Goal: Task Accomplishment & Management: Use online tool/utility

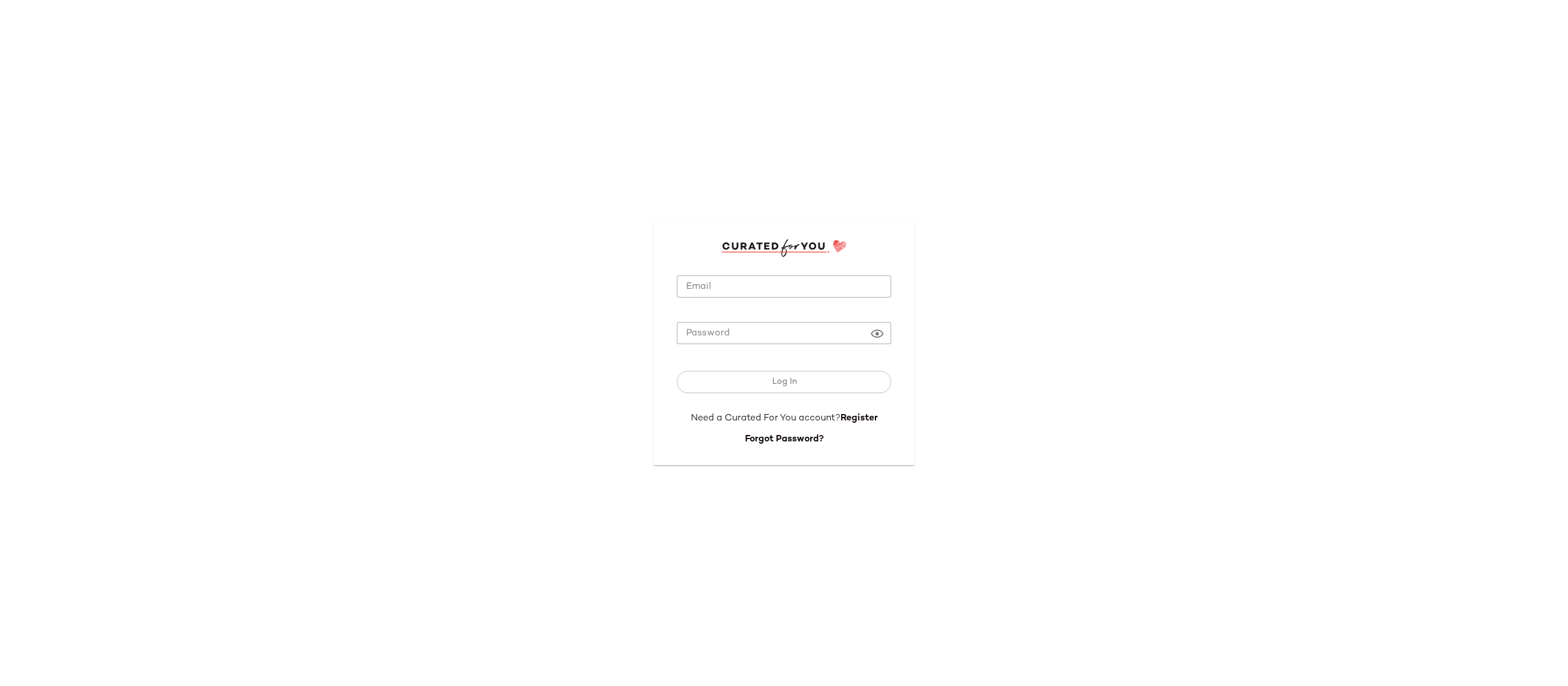
type input "**********"
click at [730, 277] on input "**********" at bounding box center [784, 287] width 215 height 23
click at [812, 378] on button "Log In" at bounding box center [784, 382] width 215 height 22
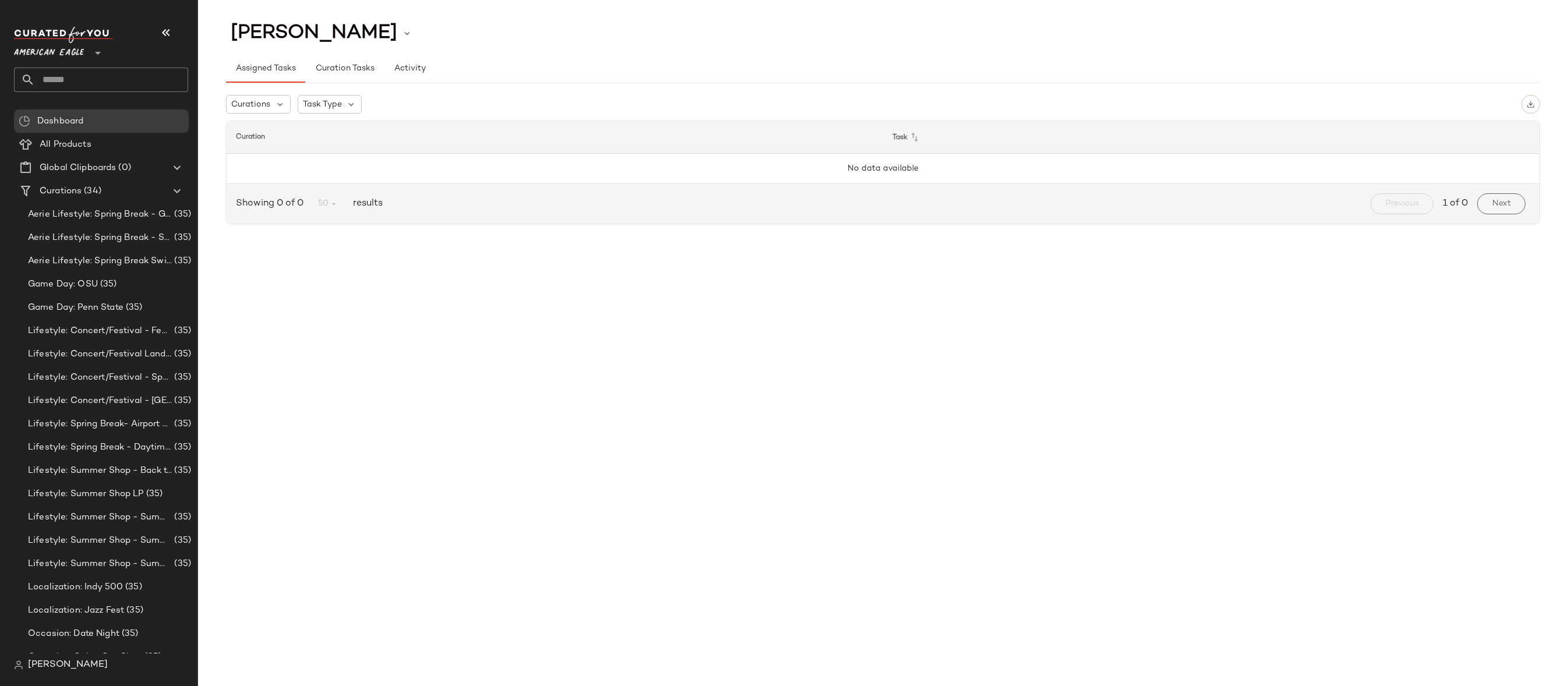
click at [140, 75] on input "text" at bounding box center [112, 79] width 153 height 25
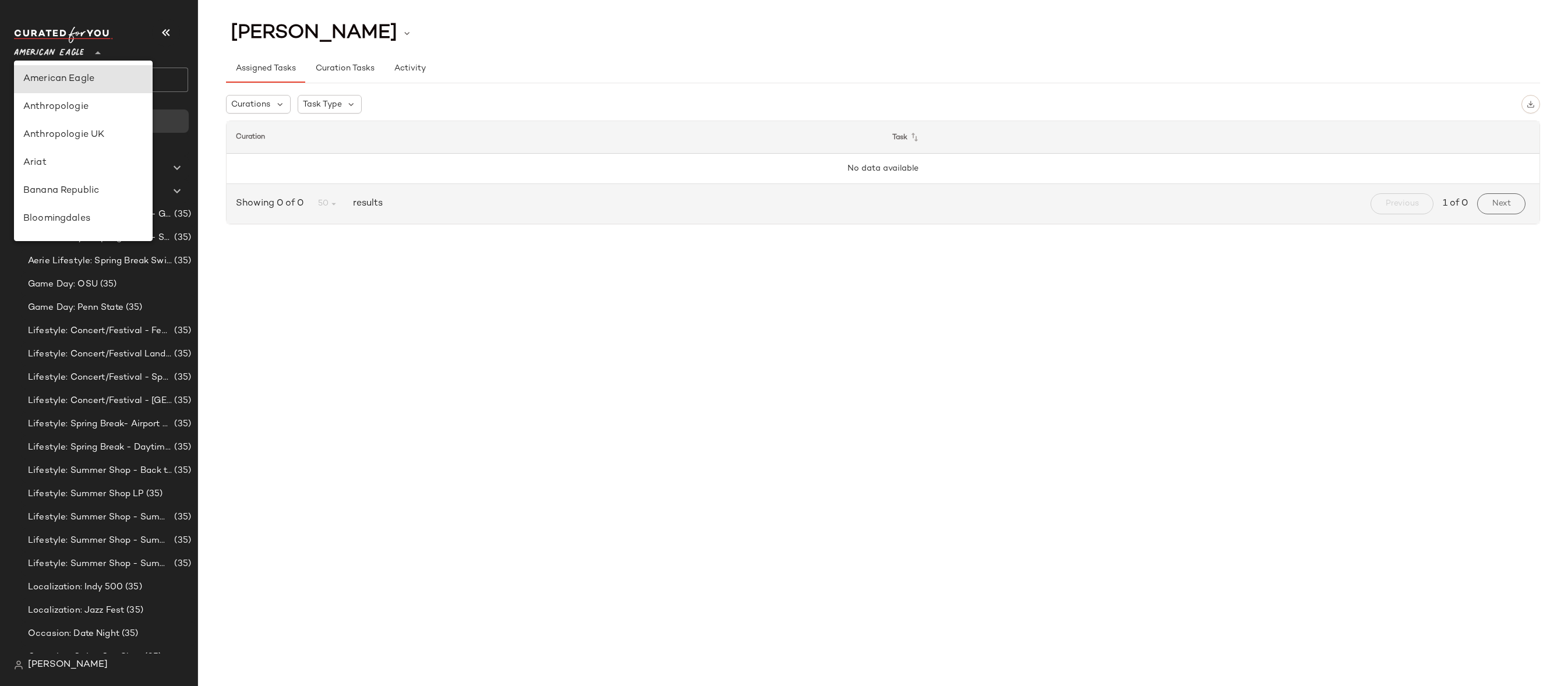
click at [79, 51] on span "American Eagle" at bounding box center [49, 50] width 70 height 21
click at [82, 146] on div "Revolve" at bounding box center [83, 140] width 120 height 14
type input "**"
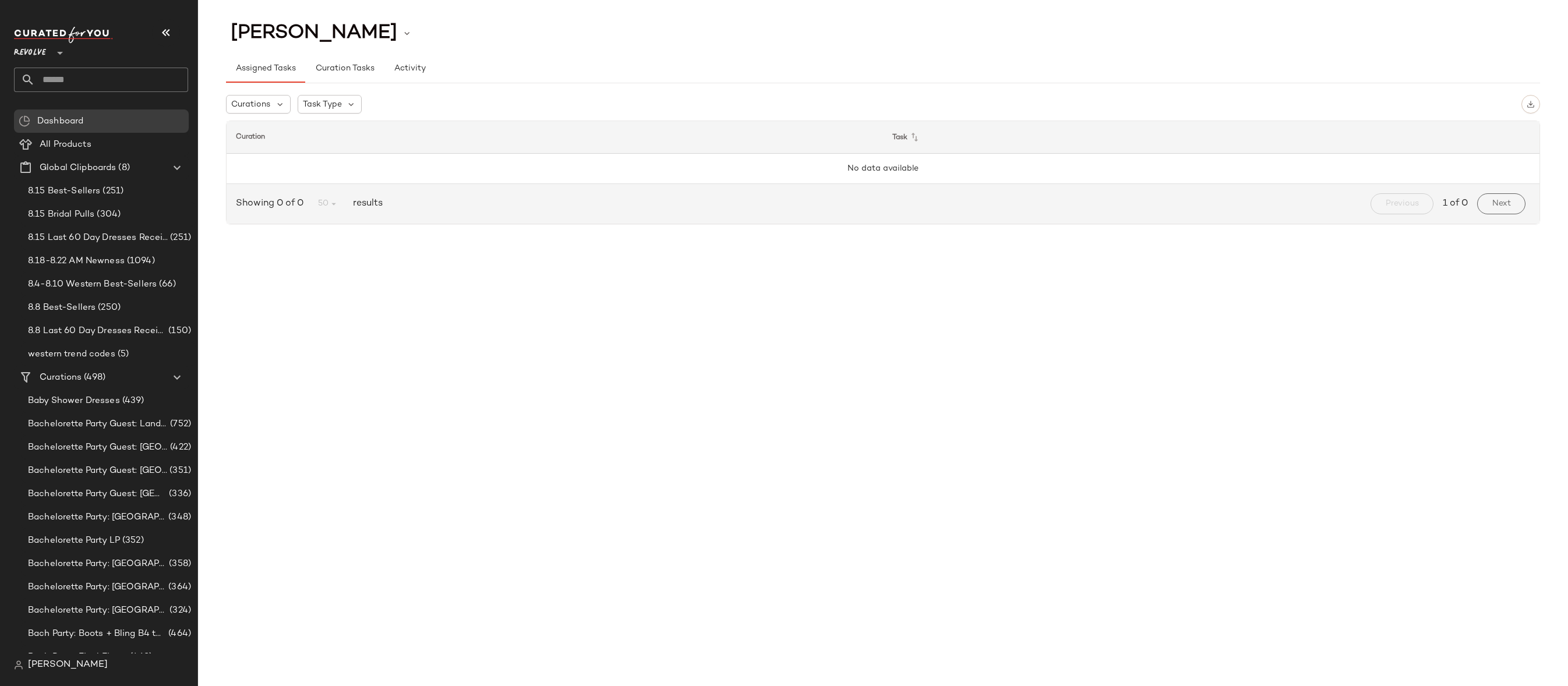
click at [78, 94] on div "Revolve **" at bounding box center [105, 59] width 183 height 72
click at [121, 71] on input "text" at bounding box center [112, 79] width 153 height 25
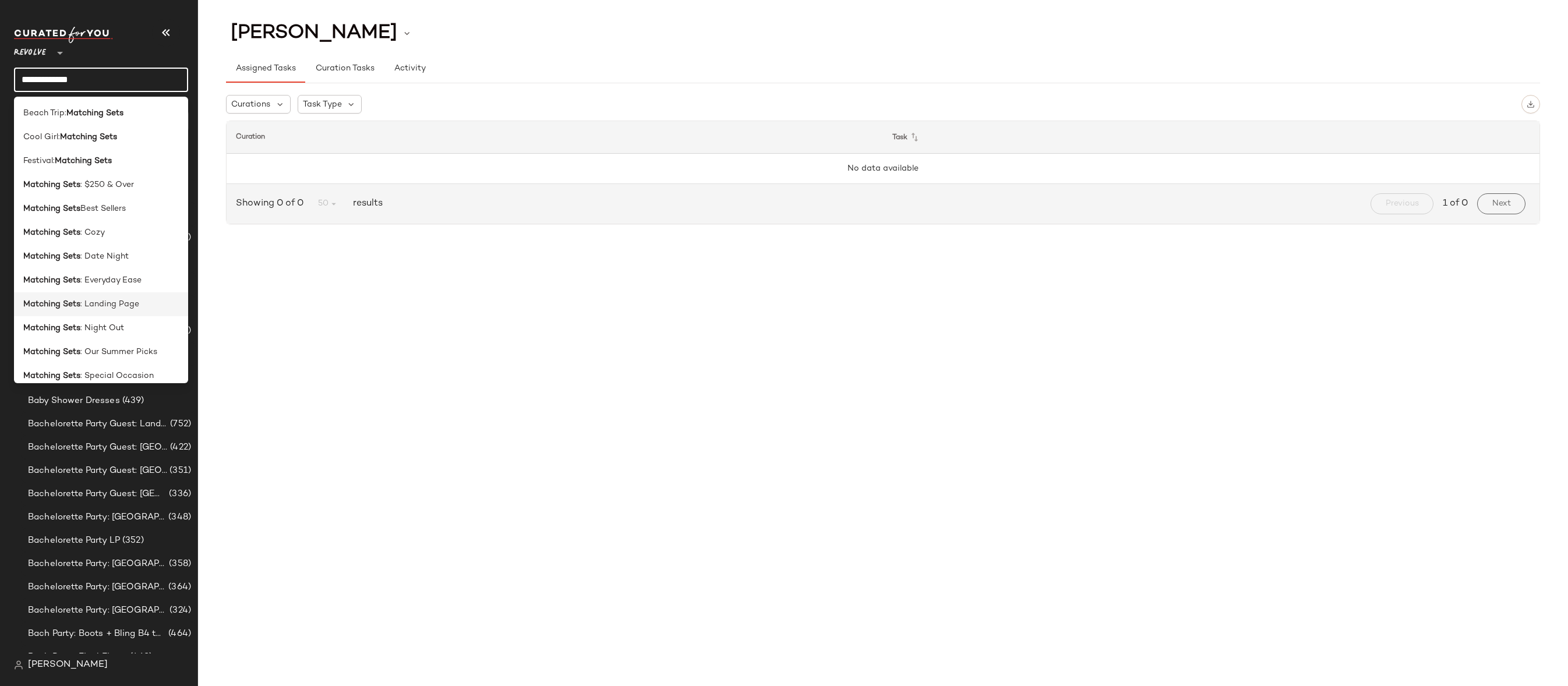
type input "**********"
click at [103, 302] on span ": Landing Page" at bounding box center [109, 304] width 59 height 12
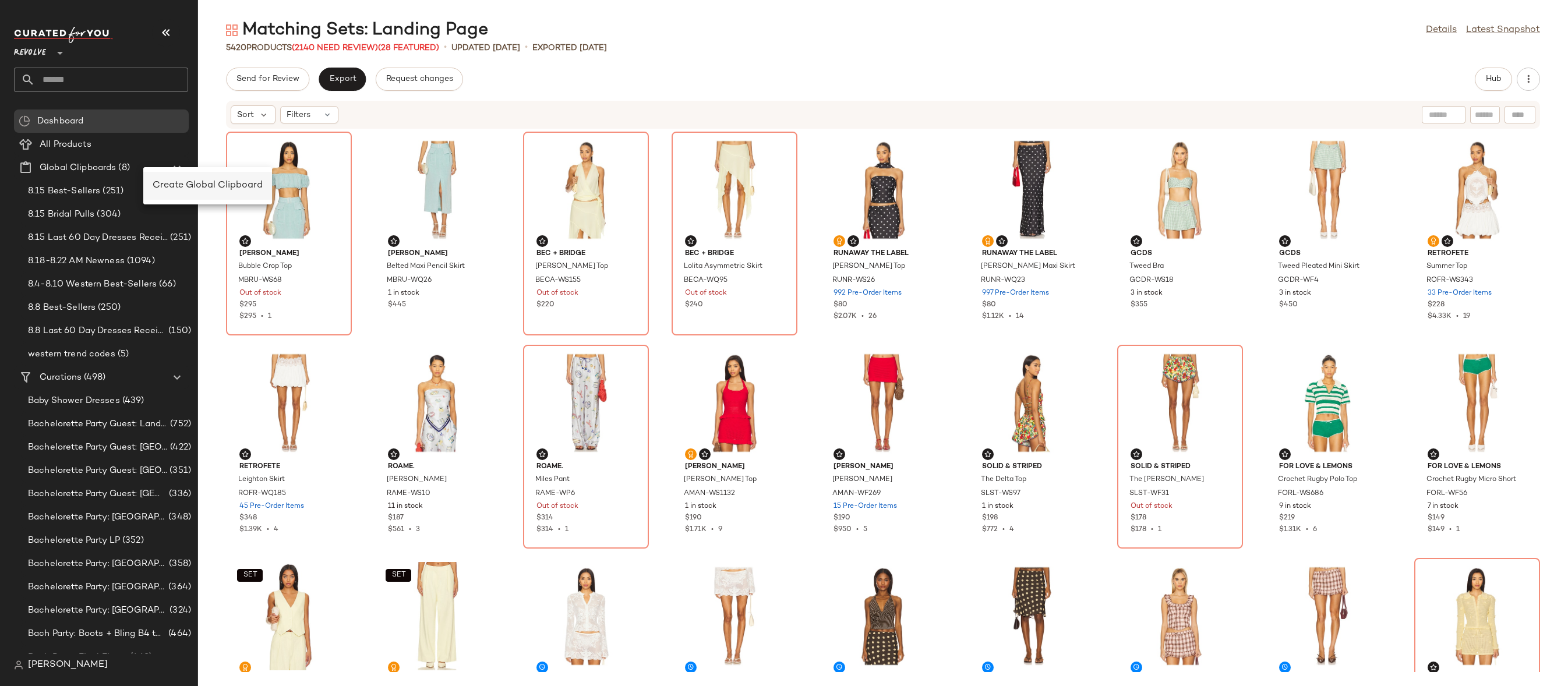
click at [164, 186] on span "Create Global Clipboard" at bounding box center [207, 186] width 110 height 10
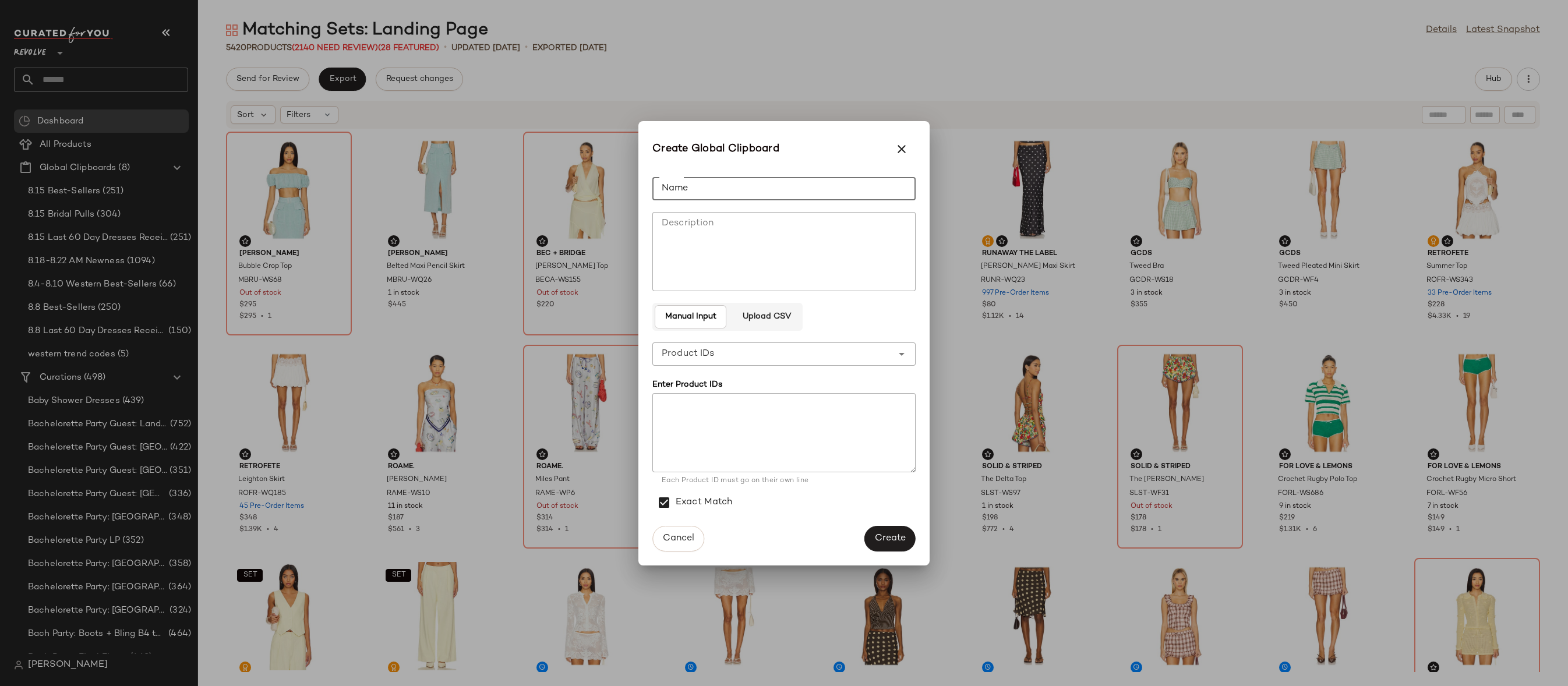
click at [731, 197] on input "Name" at bounding box center [784, 188] width 263 height 23
click at [775, 186] on input "**********" at bounding box center [784, 188] width 263 height 23
click at [867, 185] on input "**********" at bounding box center [784, 188] width 263 height 23
type input "**********"
click at [878, 535] on span "Create" at bounding box center [890, 538] width 32 height 11
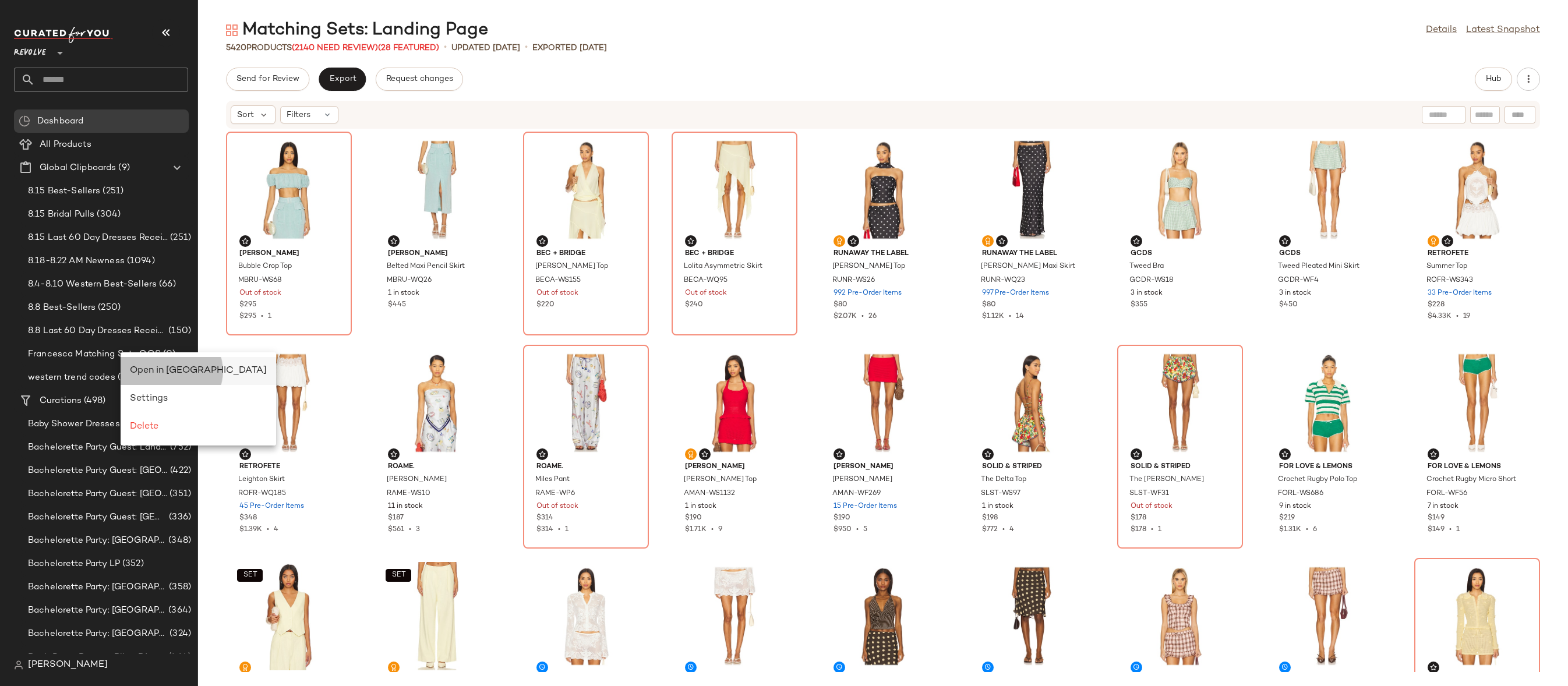
click at [145, 368] on span "Open in [GEOGRAPHIC_DATA]" at bounding box center [198, 371] width 137 height 10
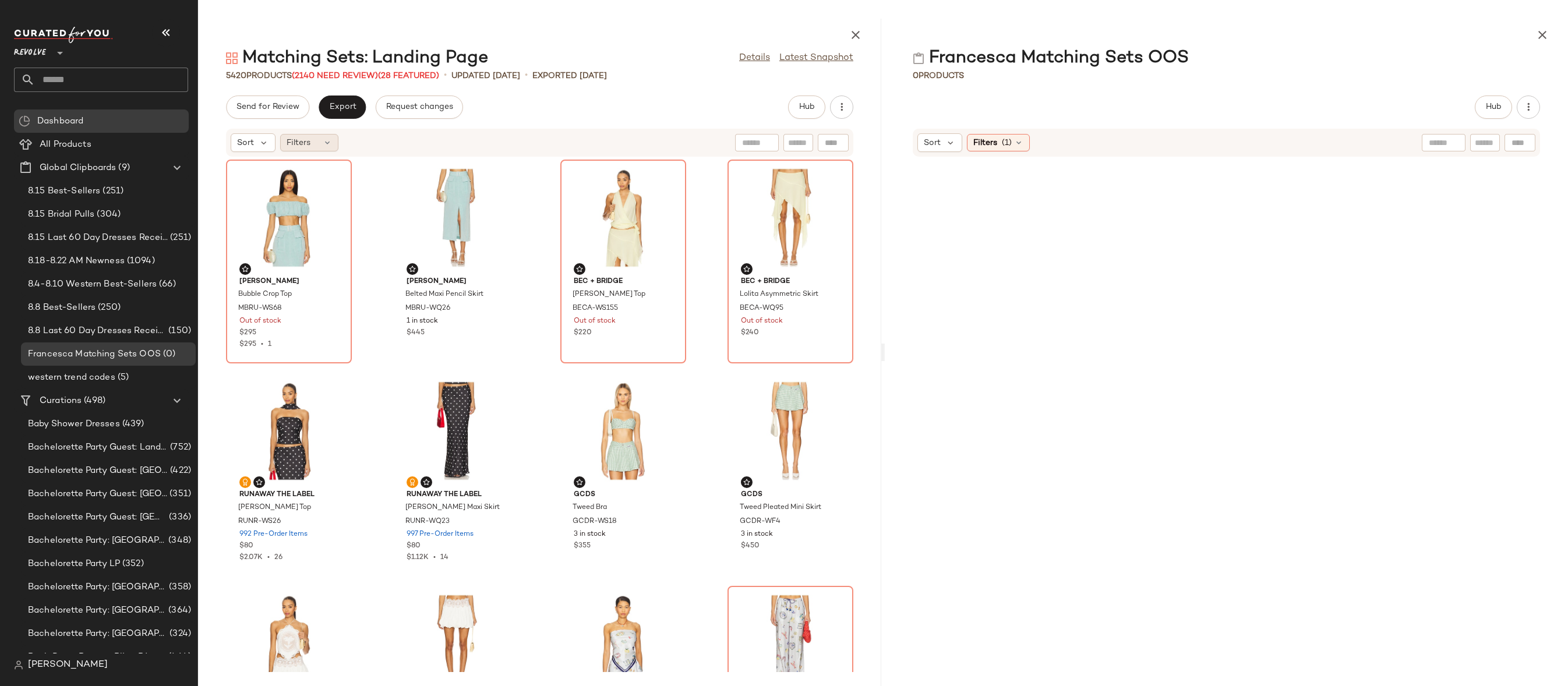
click at [315, 138] on div "Filters" at bounding box center [309, 142] width 58 height 18
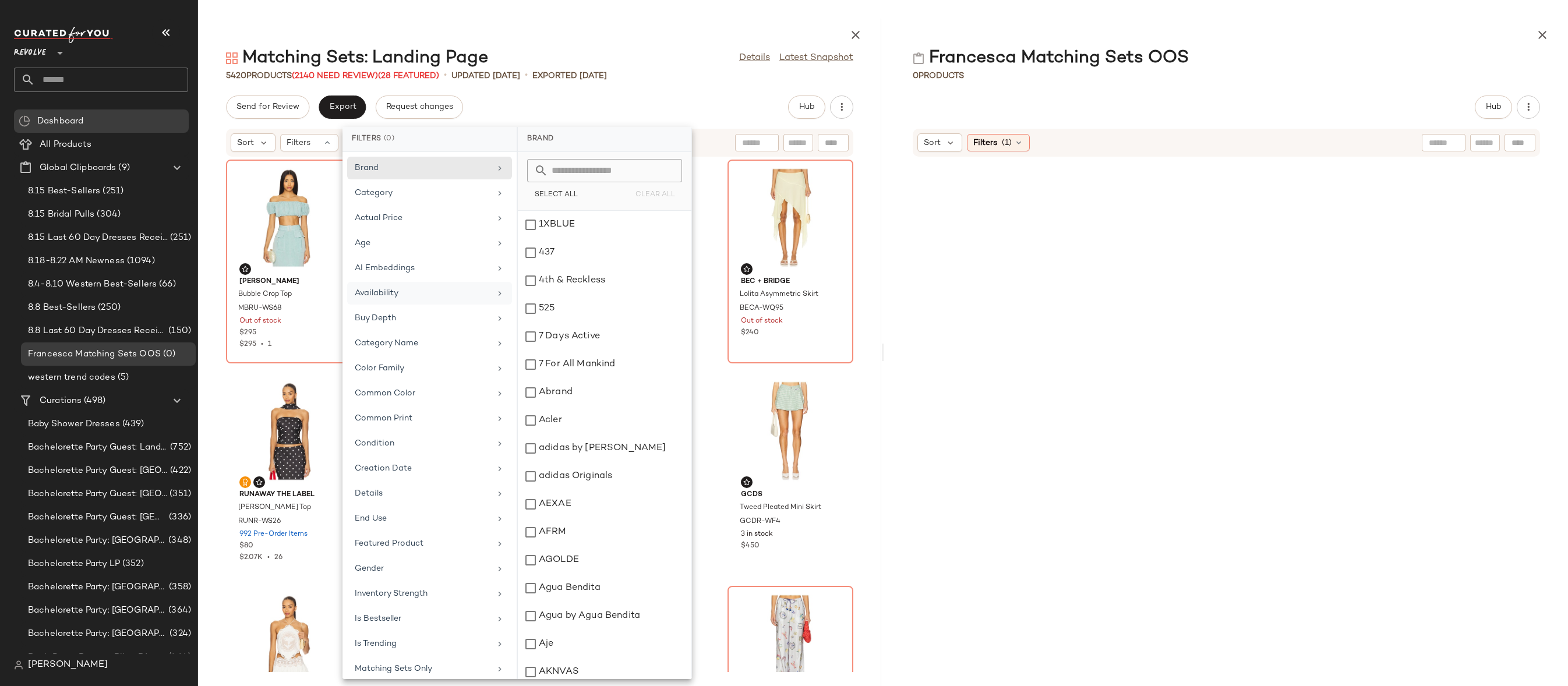
click at [465, 292] on div "Availability" at bounding box center [422, 293] width 135 height 12
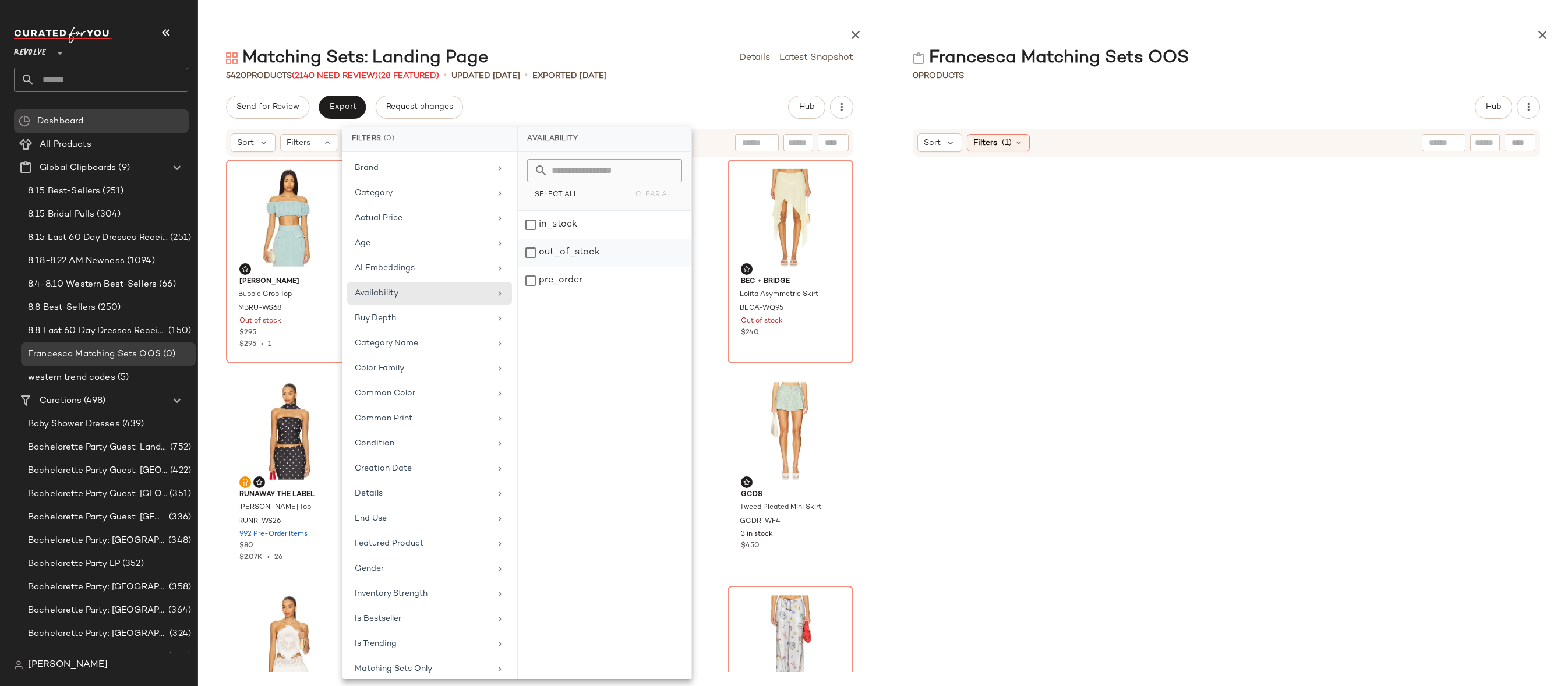
click at [594, 266] on div "out_of_stock" at bounding box center [605, 280] width 174 height 28
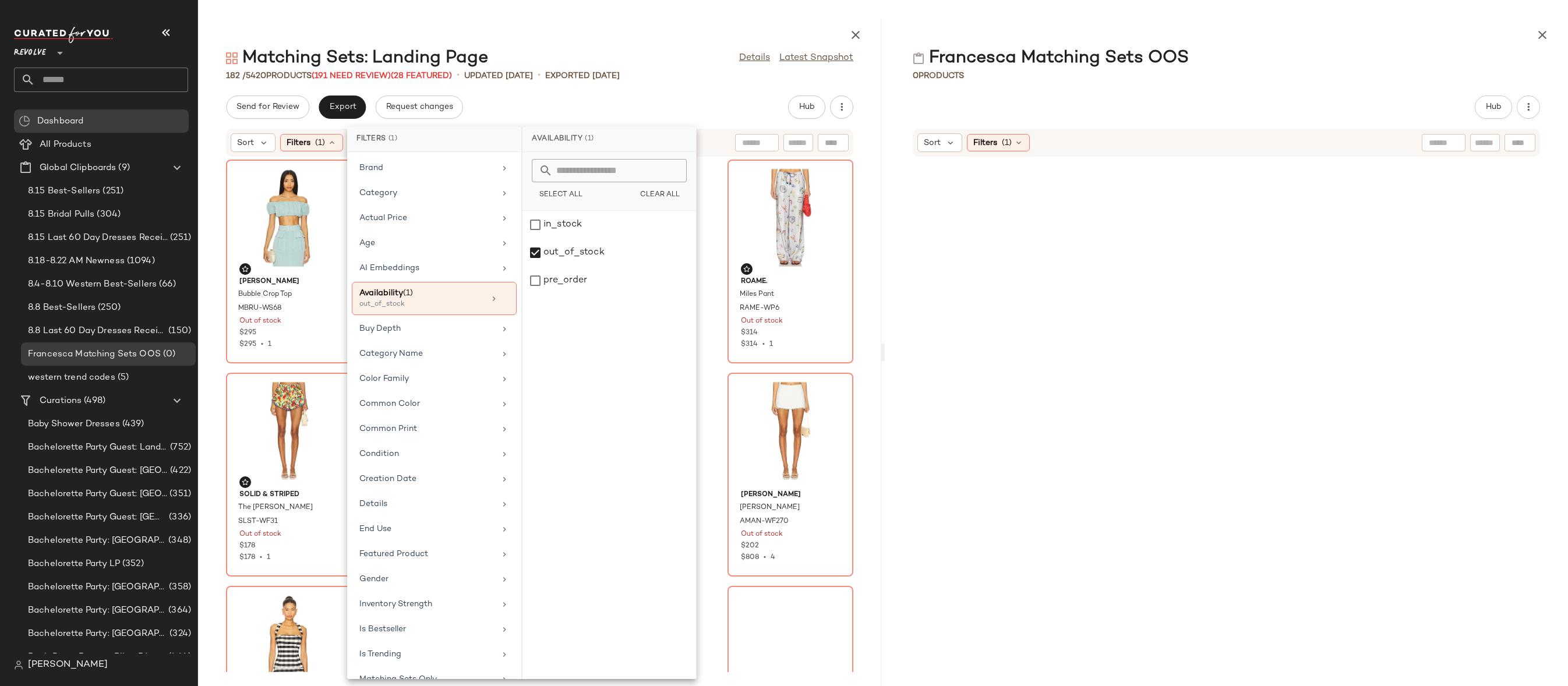
click at [716, 36] on div at bounding box center [540, 32] width 683 height 28
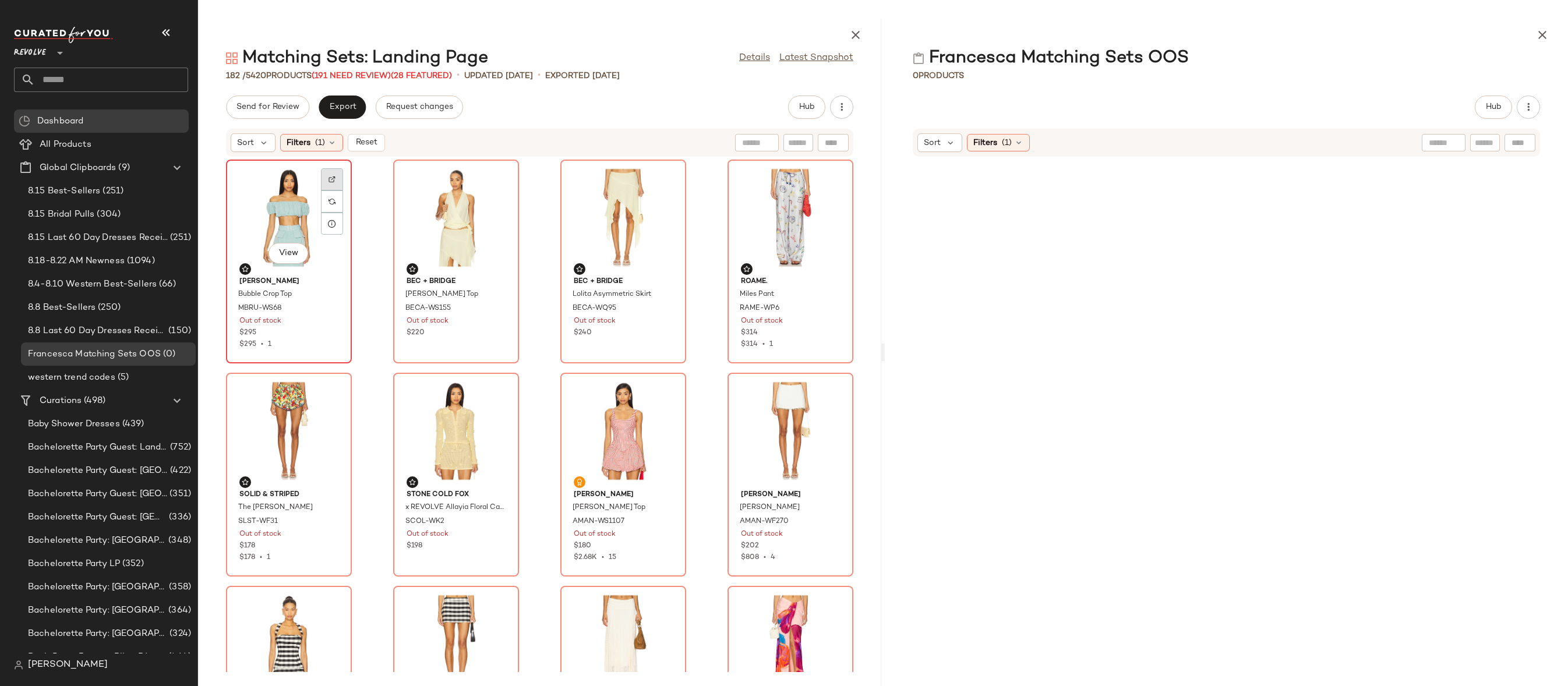
click at [335, 180] on img at bounding box center [332, 180] width 7 height 7
click at [497, 191] on div at bounding box center [499, 202] width 22 height 22
click at [665, 191] on div at bounding box center [666, 202] width 22 height 22
click at [830, 180] on img at bounding box center [834, 180] width 7 height 7
click at [342, 403] on div at bounding box center [332, 414] width 22 height 22
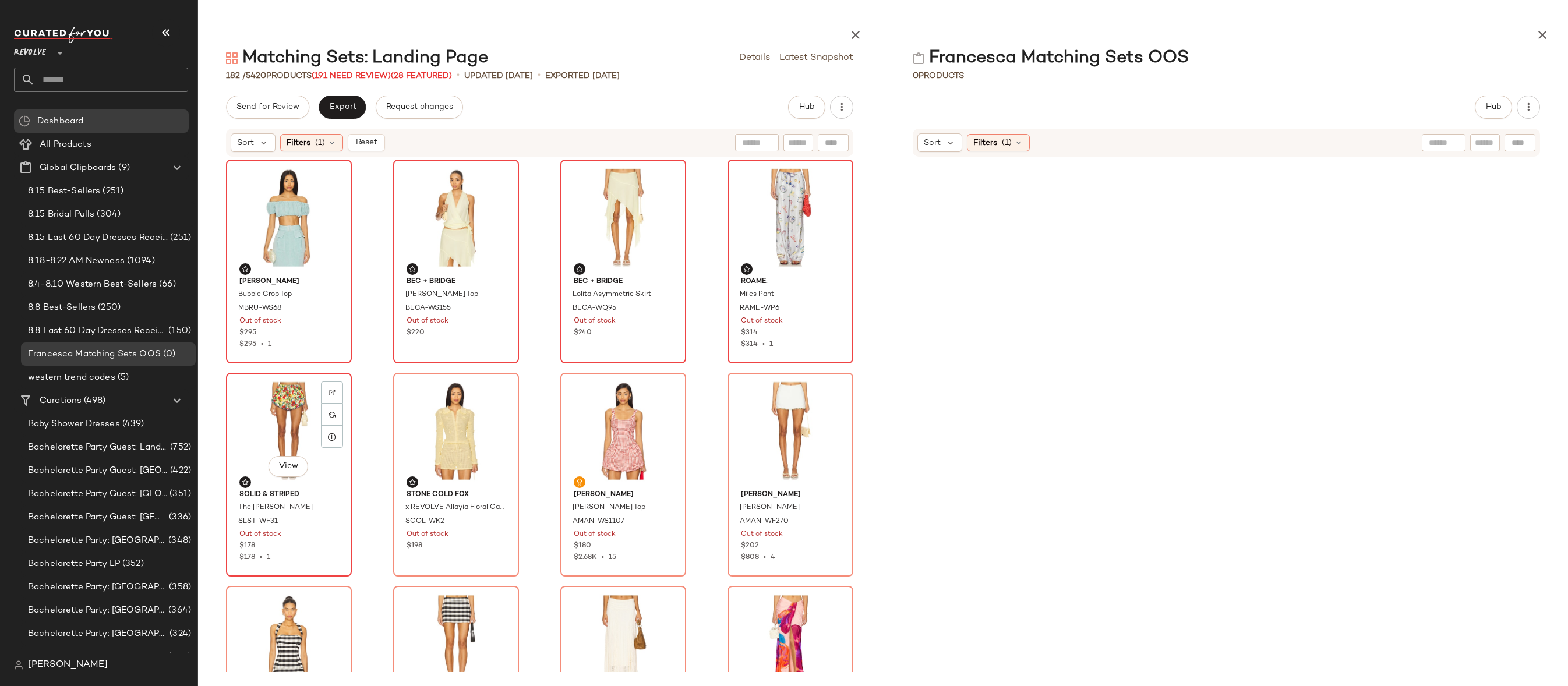
click at [289, 421] on div "View" at bounding box center [289, 431] width 118 height 108
drag, startPoint x: 287, startPoint y: 435, endPoint x: 294, endPoint y: 434, distance: 7.1
click at [1006, 140] on span "(1)" at bounding box center [1007, 143] width 10 height 12
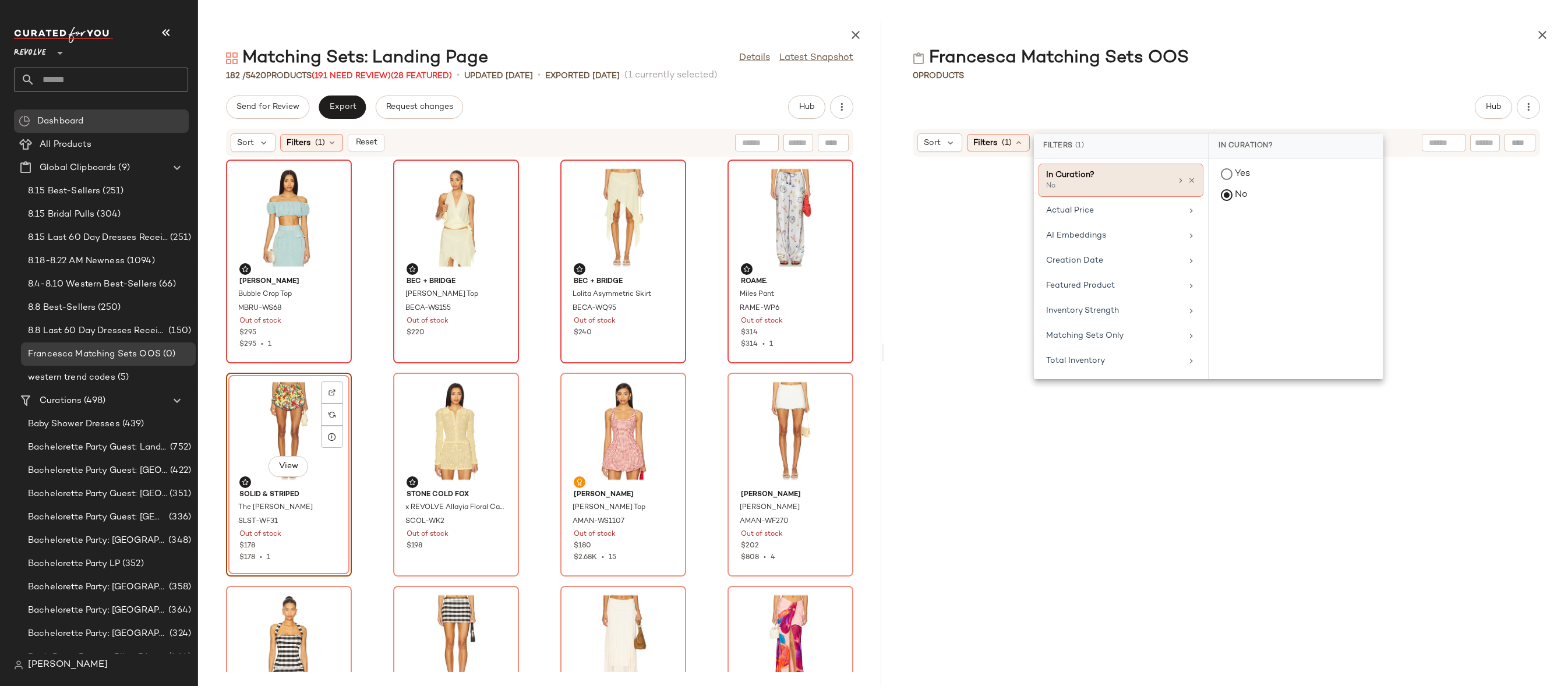
click at [1192, 186] on div "In Curation? No" at bounding box center [1122, 180] width 165 height 33
click at [1192, 180] on icon at bounding box center [1192, 180] width 9 height 9
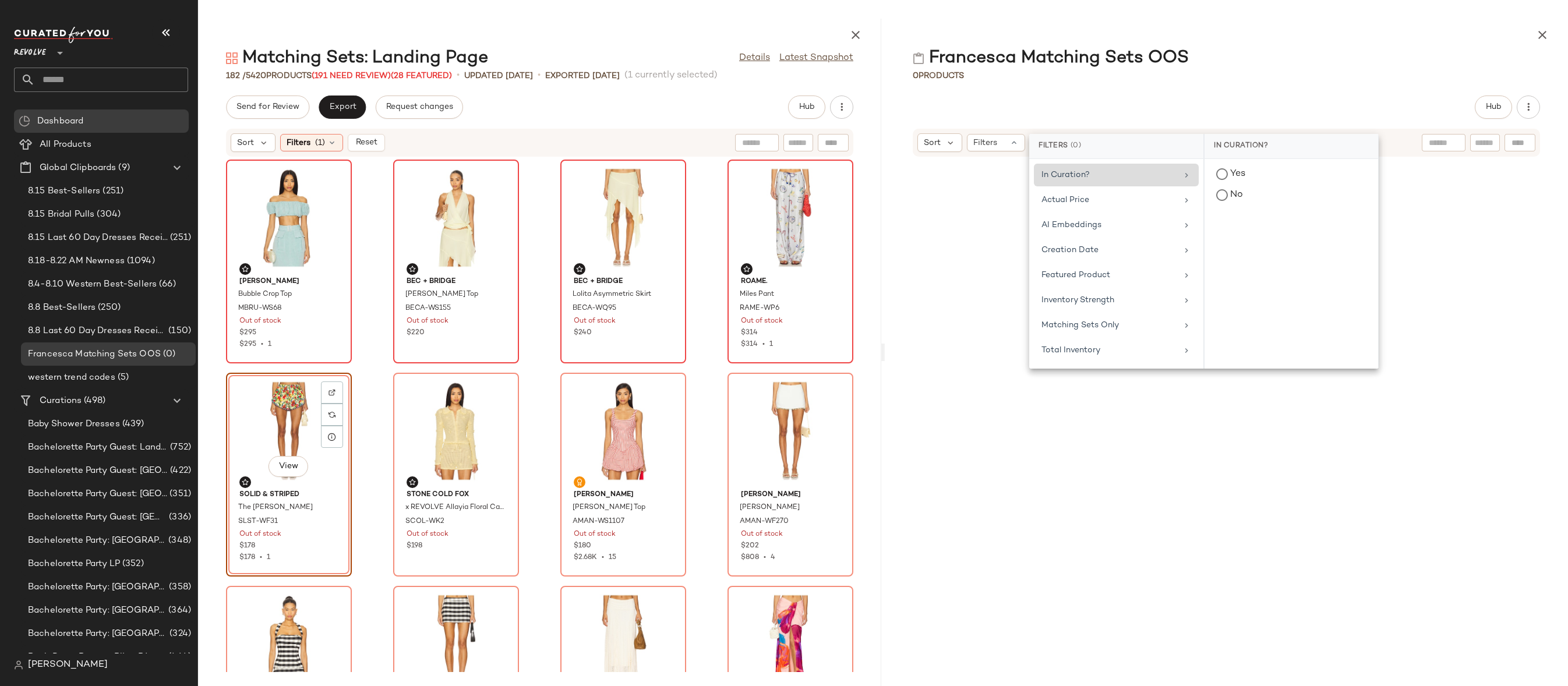
click at [1306, 10] on main "Matching Sets: Landing Page Details Latest Snapshot 182 / 5420 Products (191 Ne…" at bounding box center [784, 343] width 1568 height 686
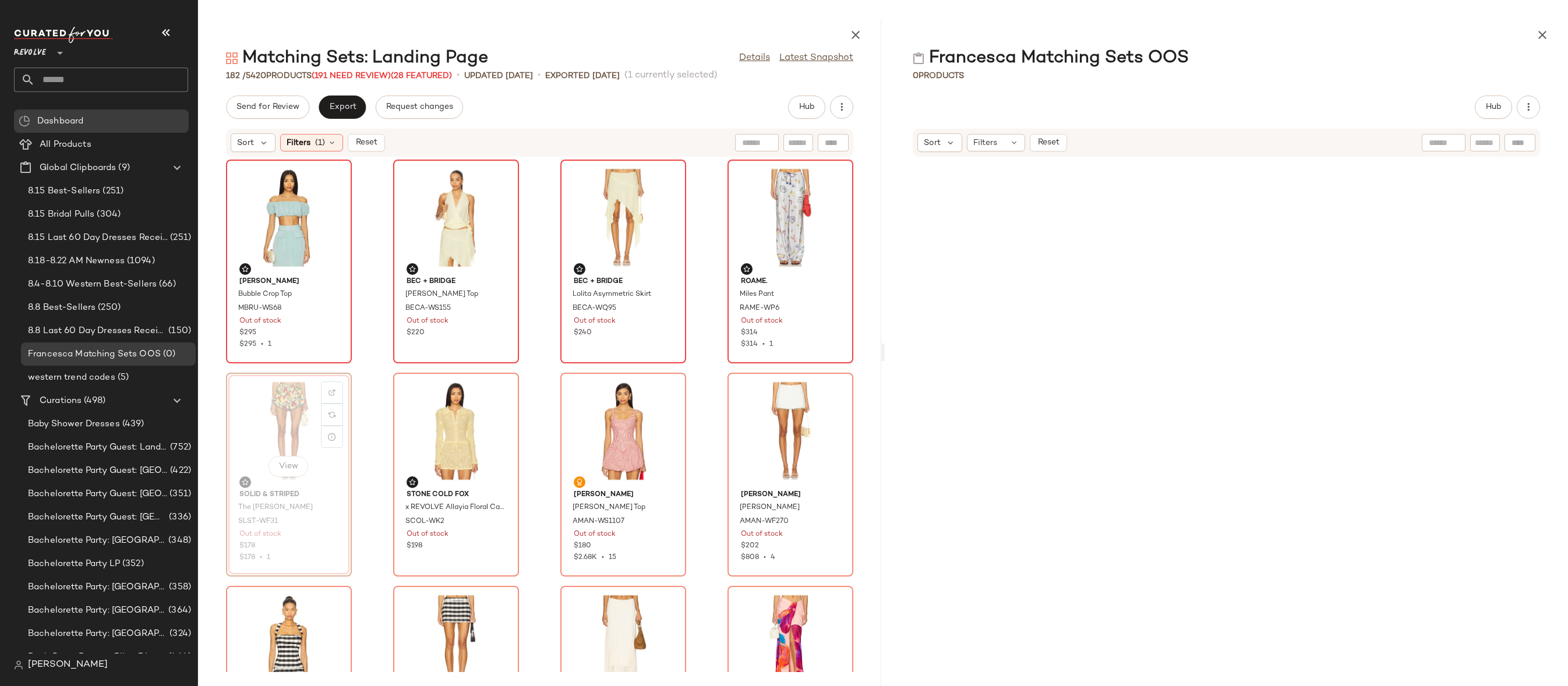
drag, startPoint x: 297, startPoint y: 426, endPoint x: 1069, endPoint y: 229, distance: 796.7
drag, startPoint x: 296, startPoint y: 403, endPoint x: 1180, endPoint y: 319, distance: 888.0
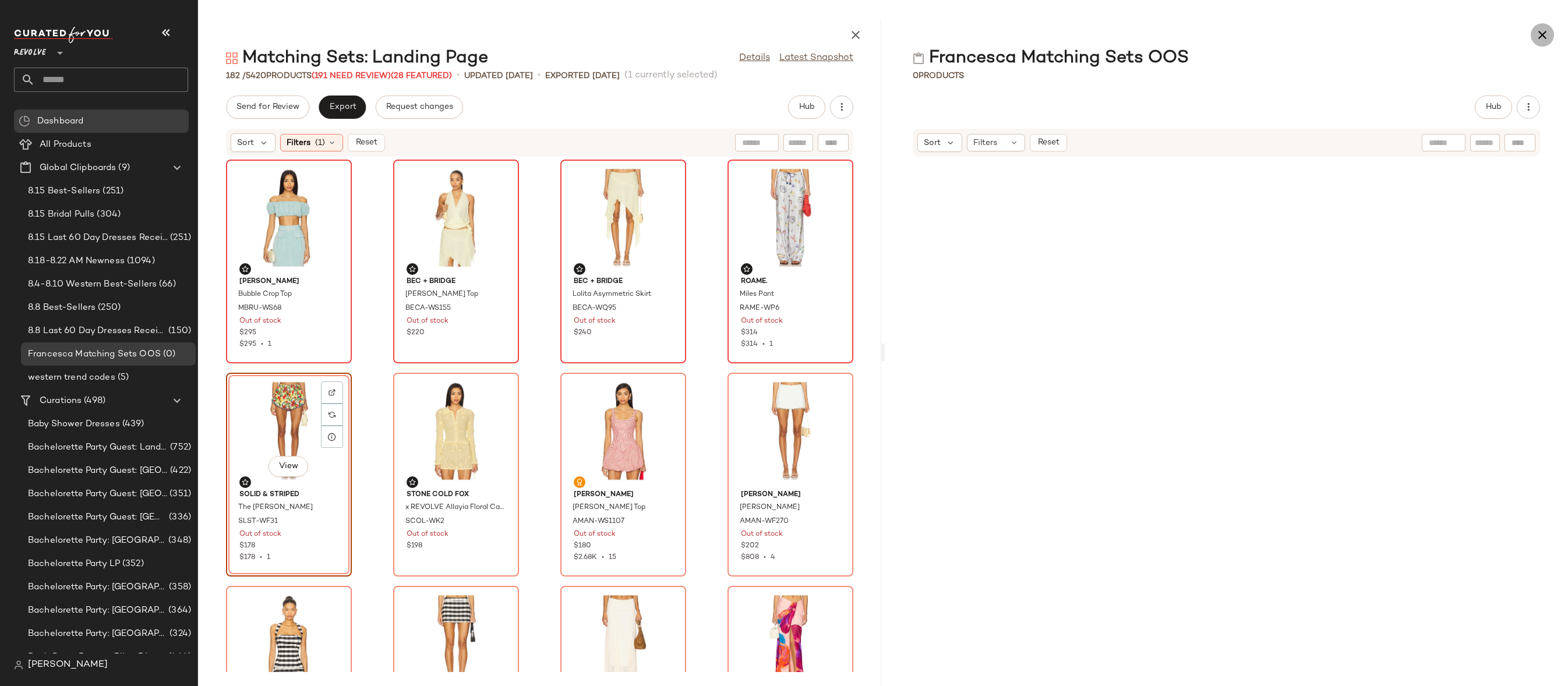
click at [1551, 31] on button "button" at bounding box center [1542, 34] width 23 height 23
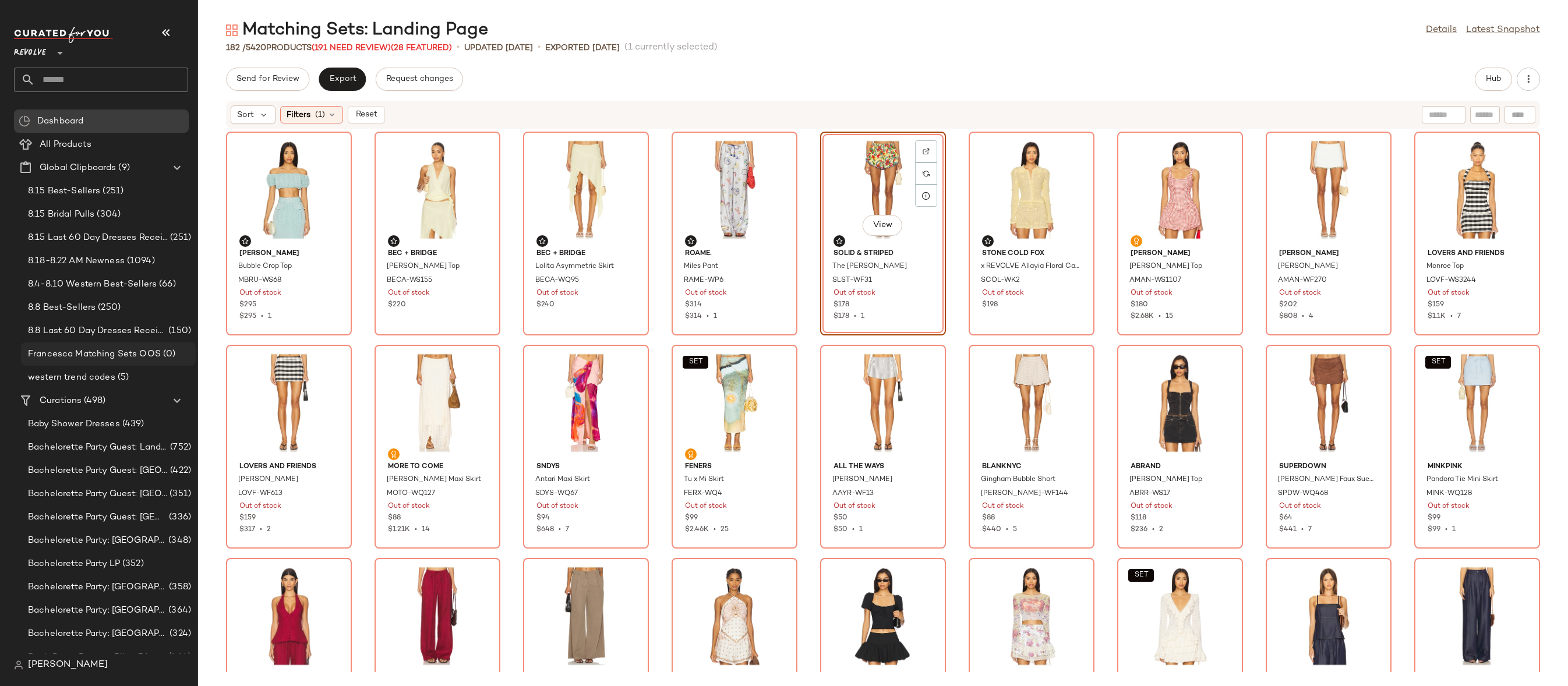
click at [99, 355] on span "Francesca Matching Sets OOS" at bounding box center [95, 354] width 133 height 14
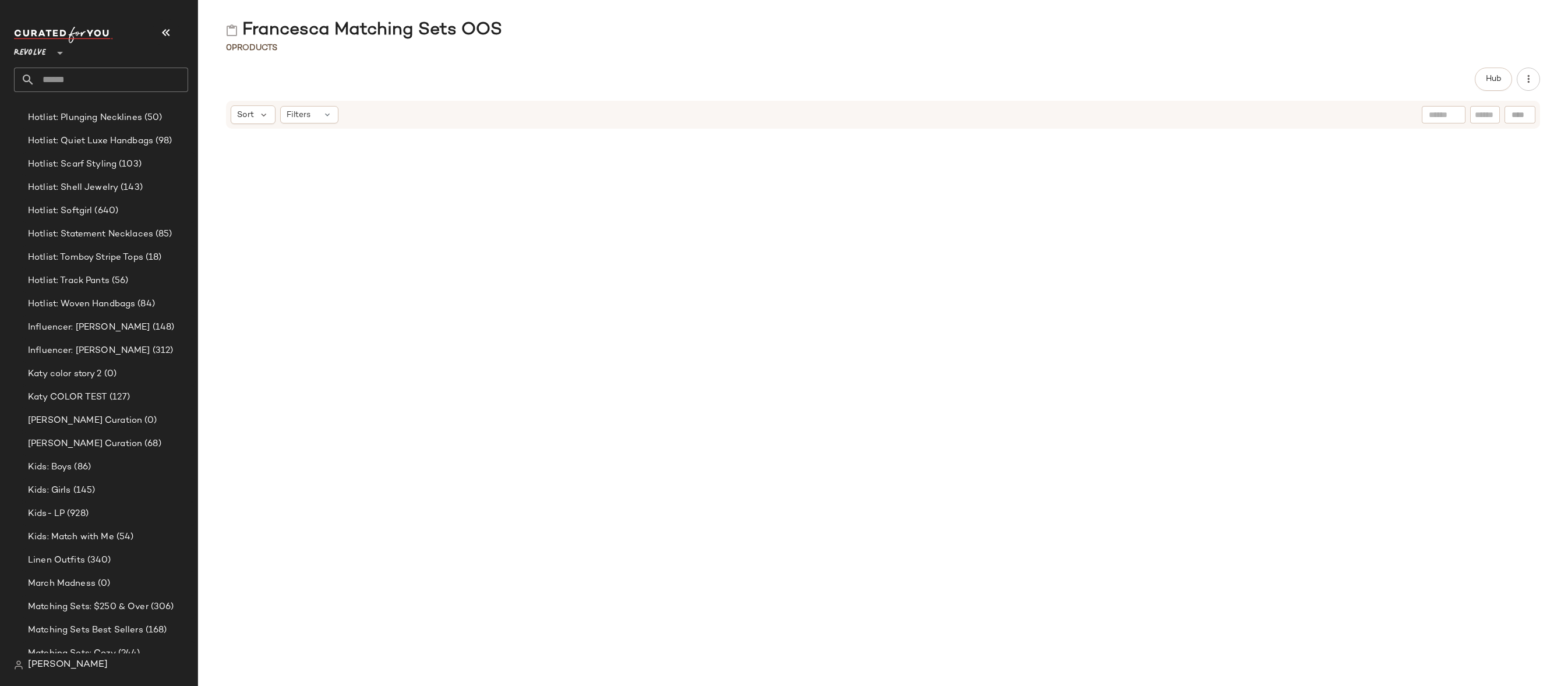
scroll to position [4081, 0]
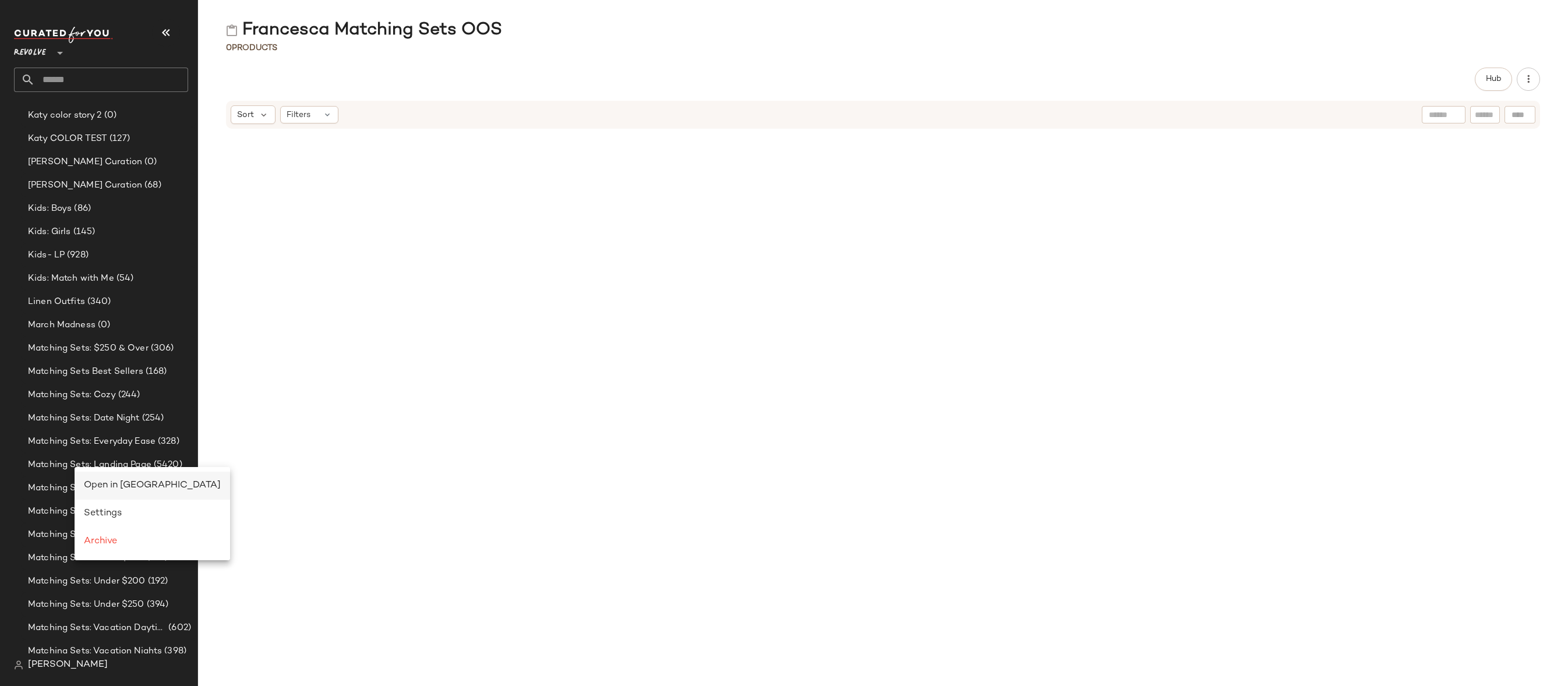
click at [90, 480] on span "Open in [GEOGRAPHIC_DATA]" at bounding box center [152, 485] width 137 height 10
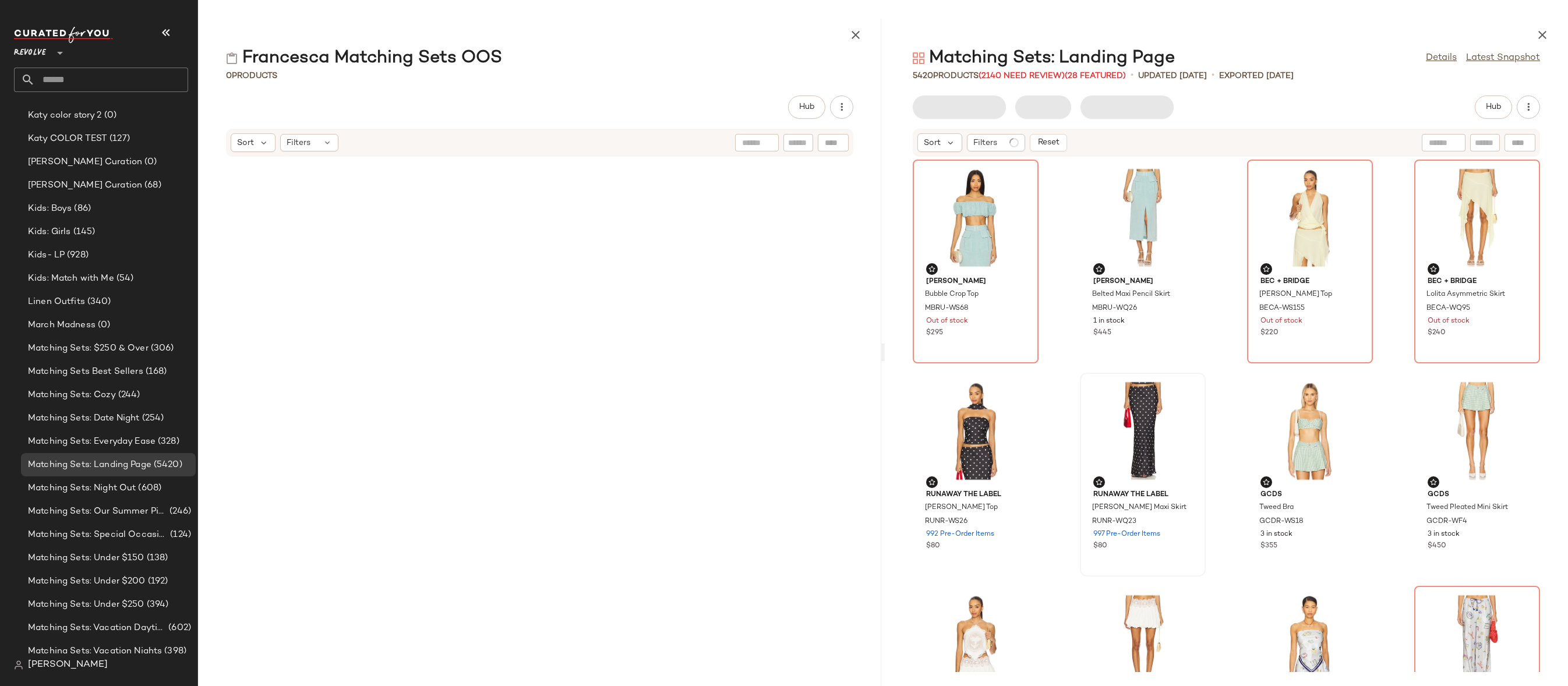
scroll to position [370, 0]
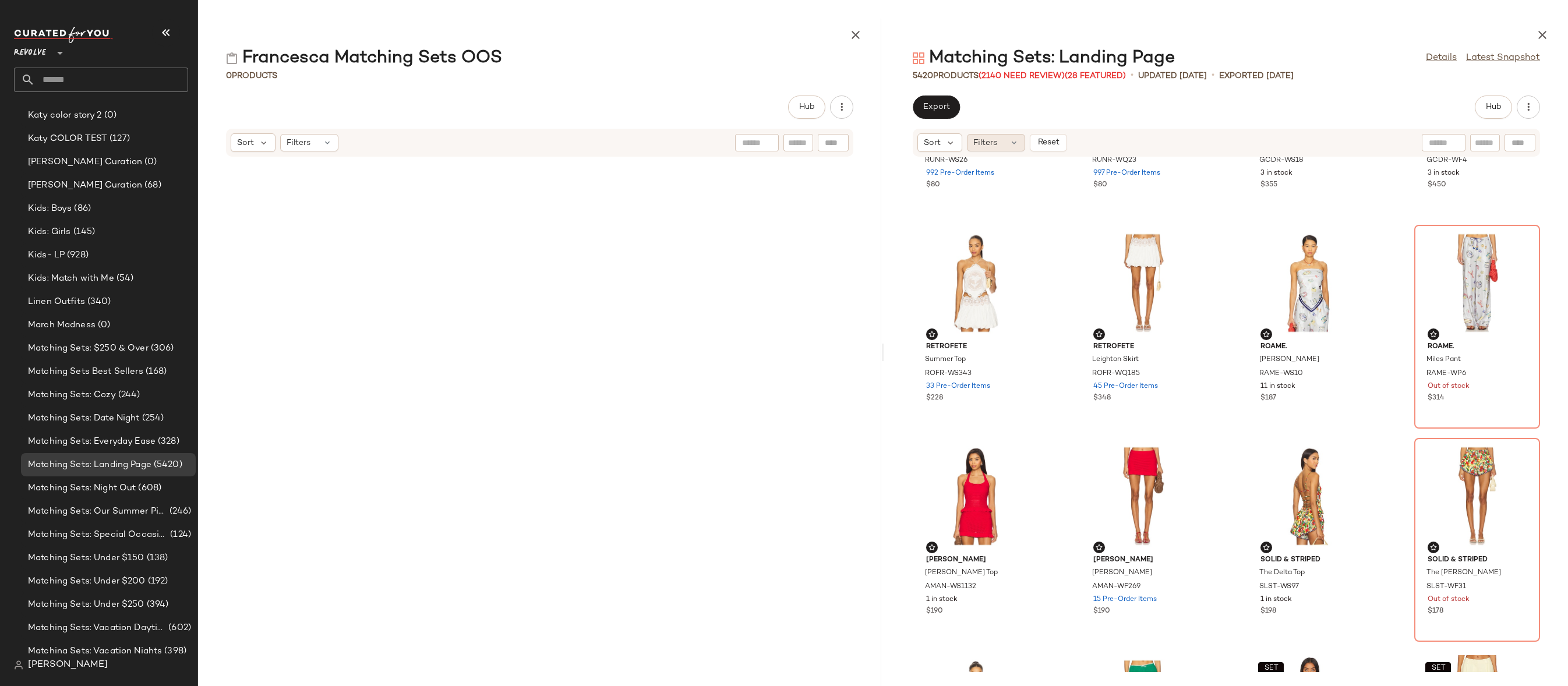
click at [997, 139] on span "Filters" at bounding box center [985, 143] width 24 height 12
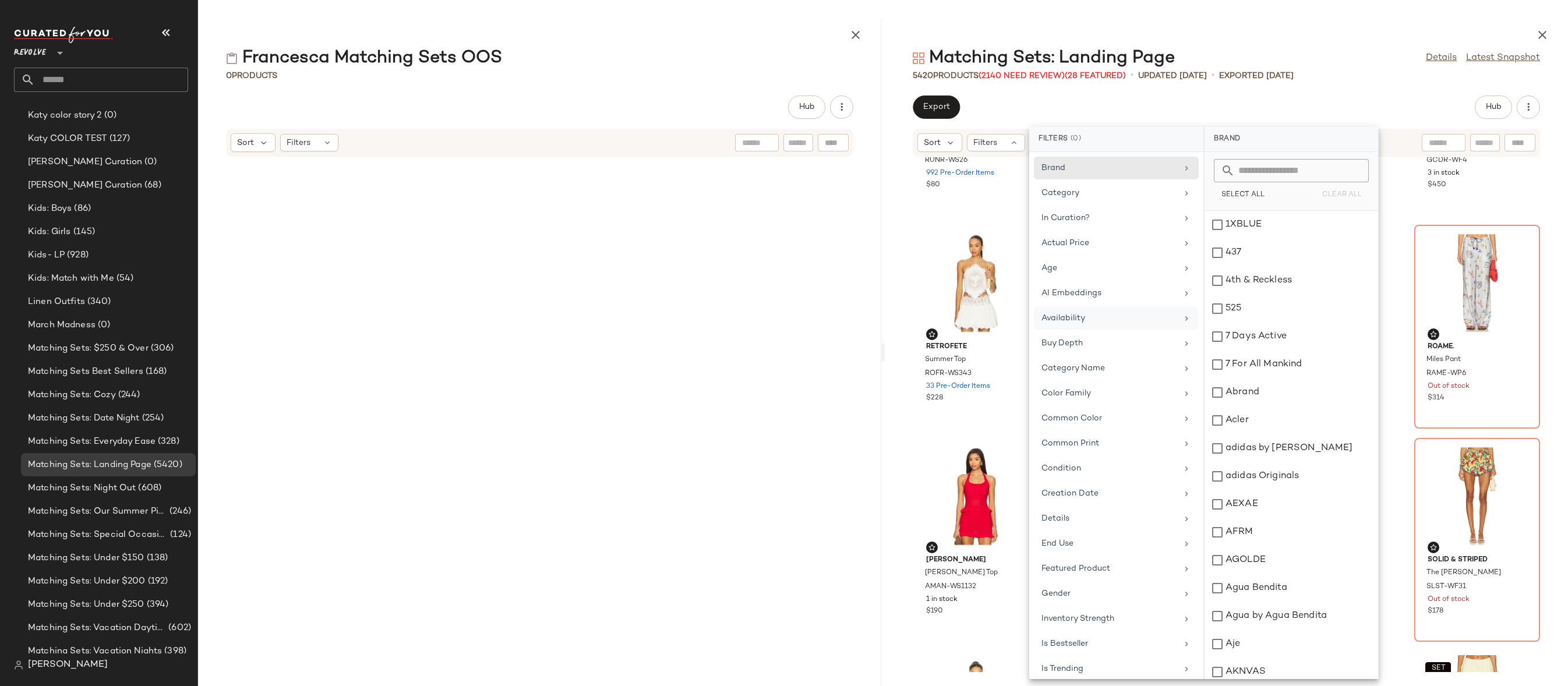
click at [1148, 322] on div "Availability" at bounding box center [1109, 318] width 135 height 12
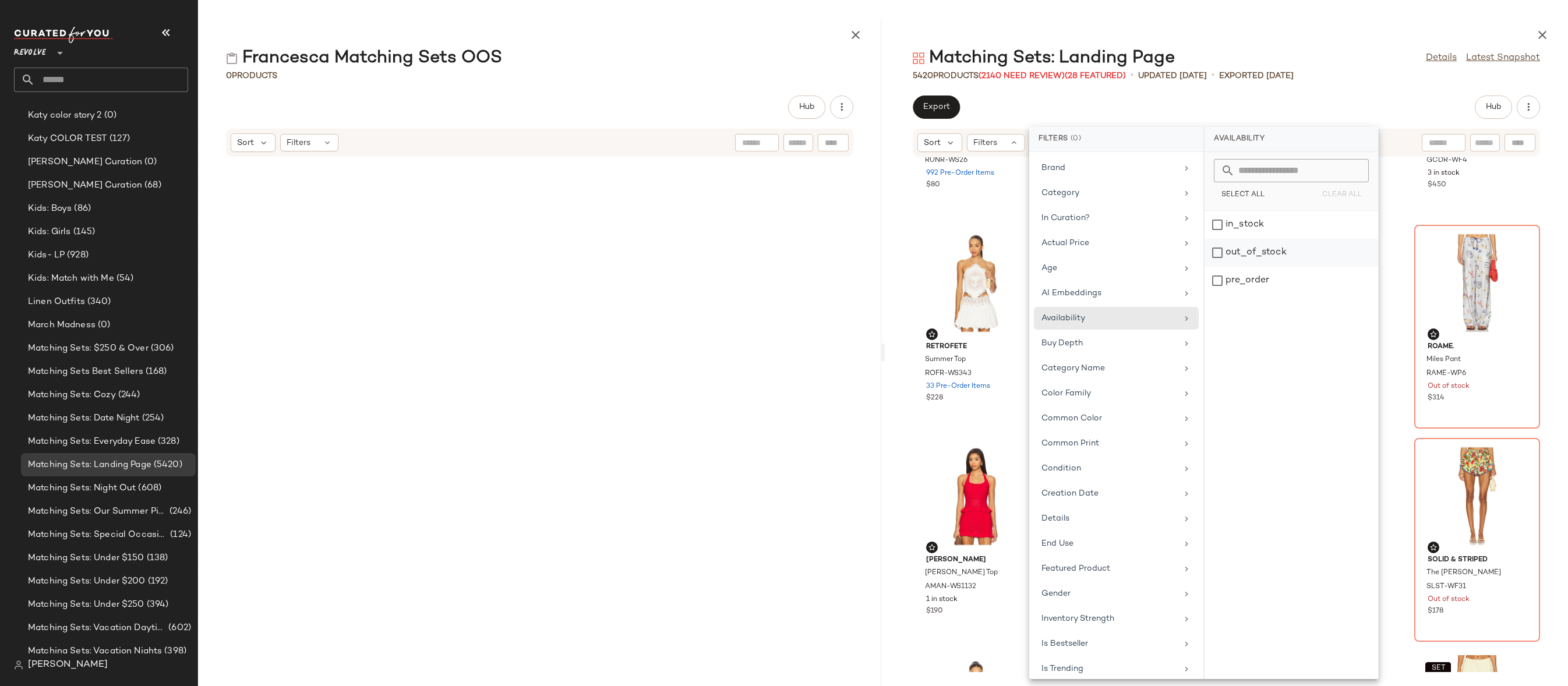
click at [1253, 266] on div "out_of_stock" at bounding box center [1291, 280] width 174 height 28
click at [1289, 33] on div at bounding box center [1226, 32] width 683 height 28
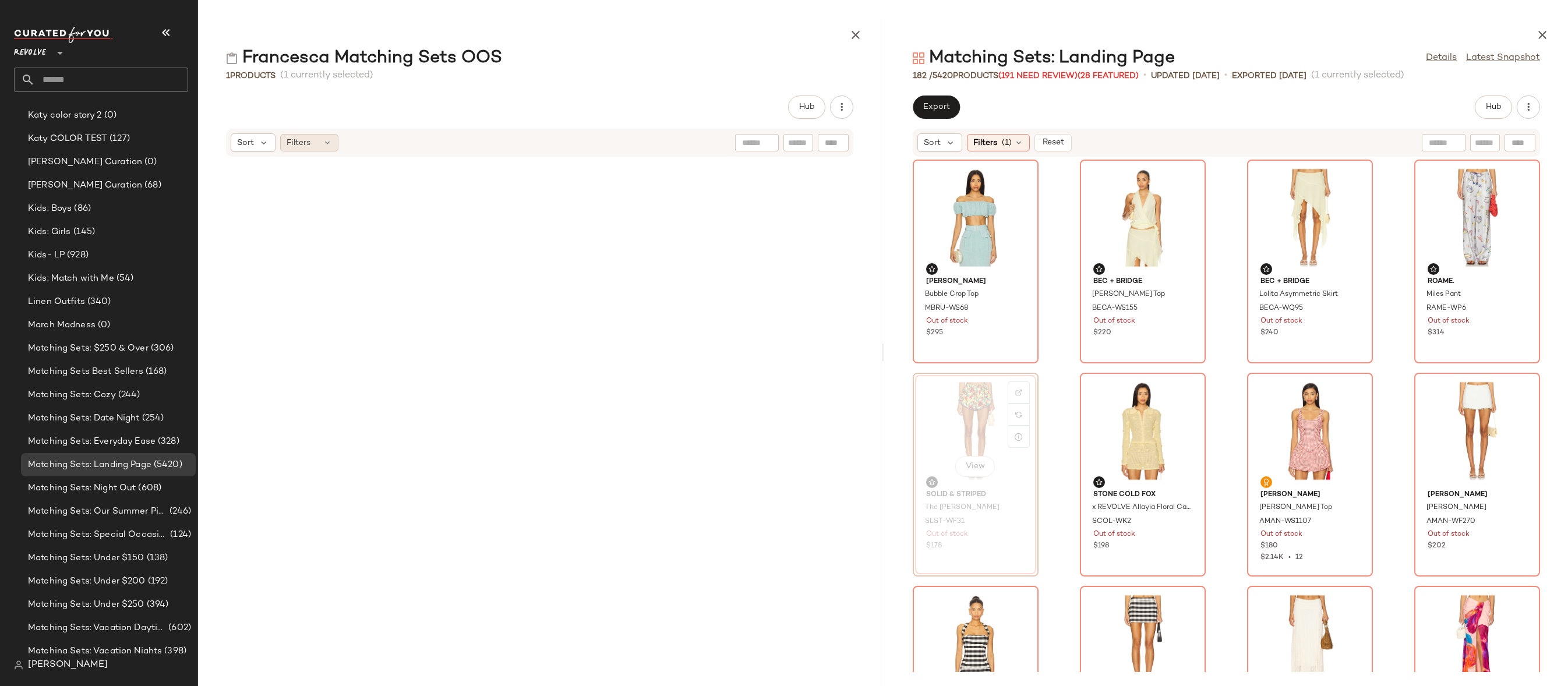
click at [318, 146] on div "Filters" at bounding box center [309, 142] width 58 height 18
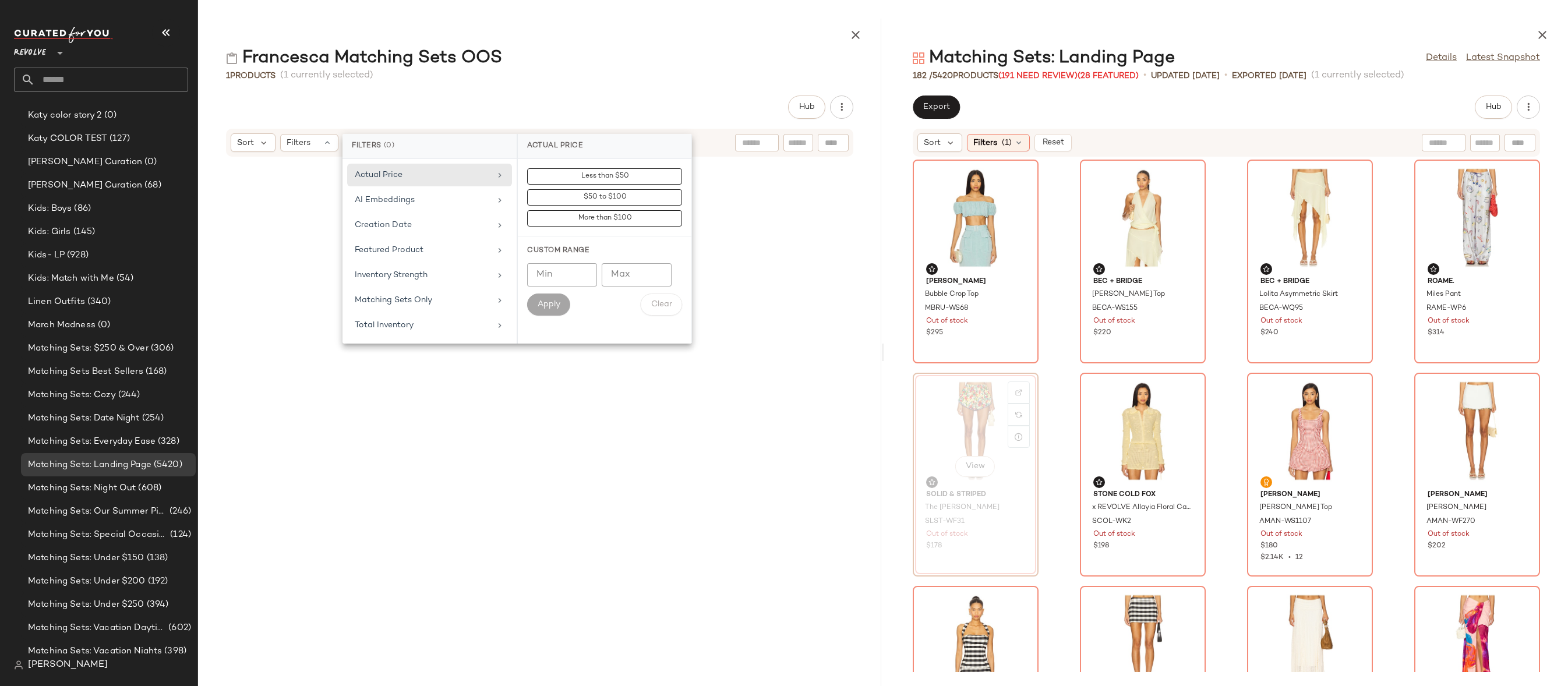
click at [416, 85] on div "Francesca Matching Sets OOS 1 Products (1 currently selected) Hub Sort Filters" at bounding box center [540, 352] width 683 height 667
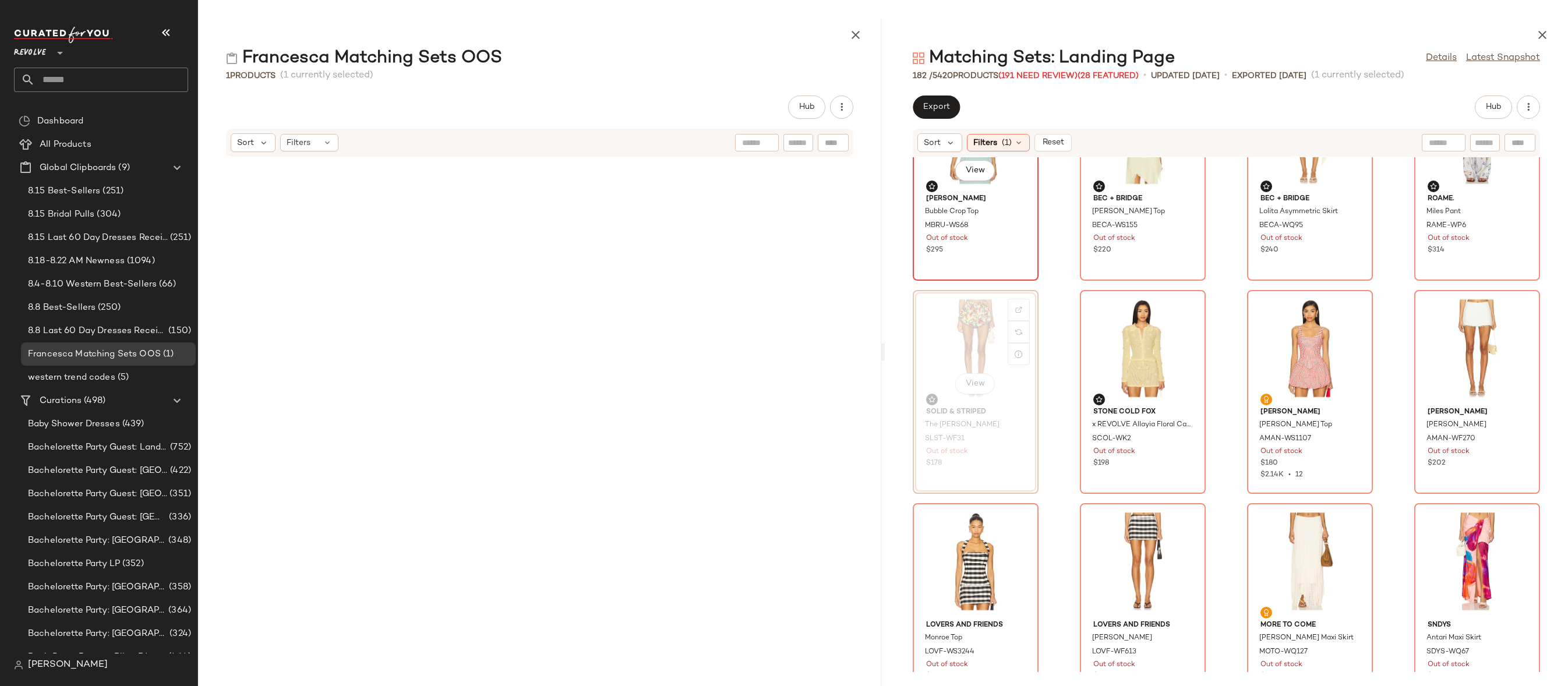
scroll to position [85, 0]
click at [1180, 318] on div at bounding box center [1186, 329] width 22 height 22
click at [1351, 318] on div at bounding box center [1353, 329] width 22 height 22
click at [1509, 318] on div at bounding box center [1520, 329] width 22 height 22
click at [1017, 531] on div at bounding box center [1019, 542] width 22 height 22
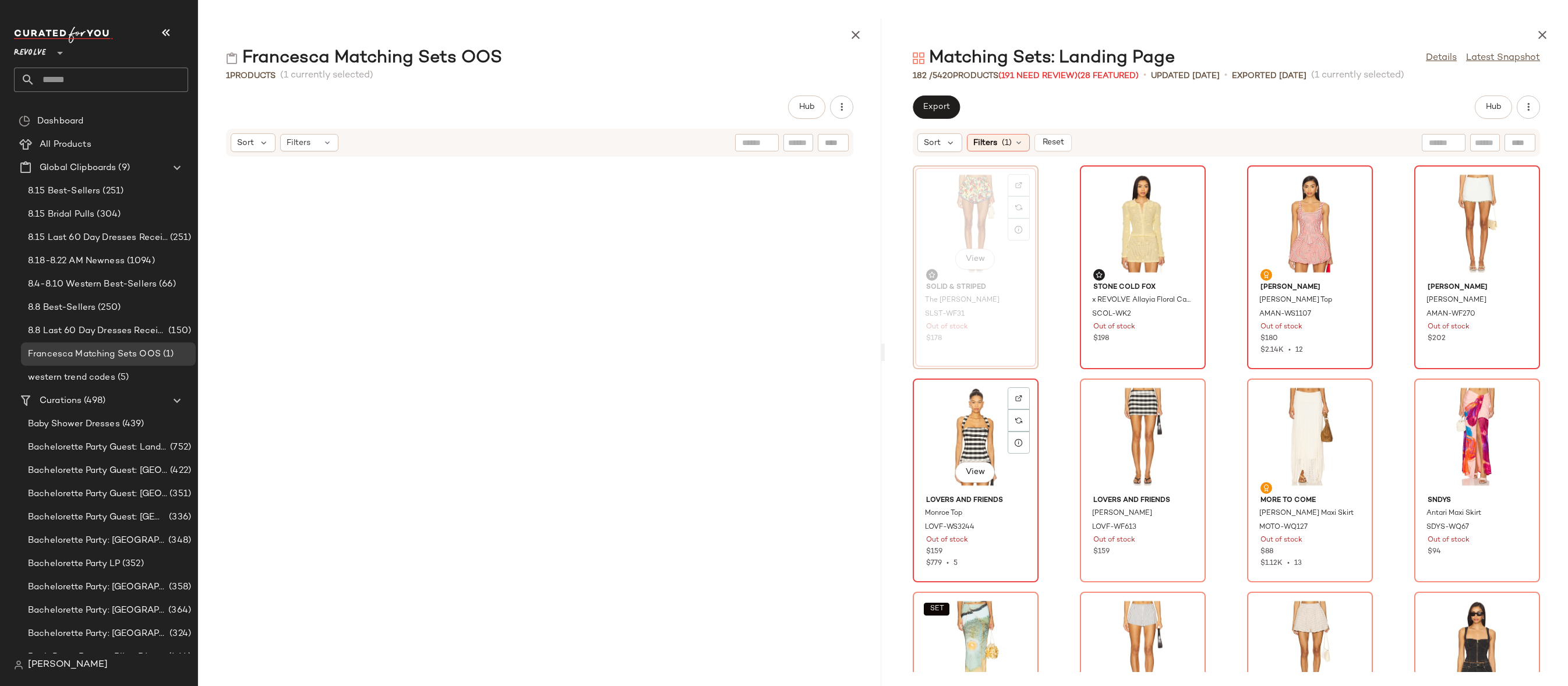
scroll to position [237, 0]
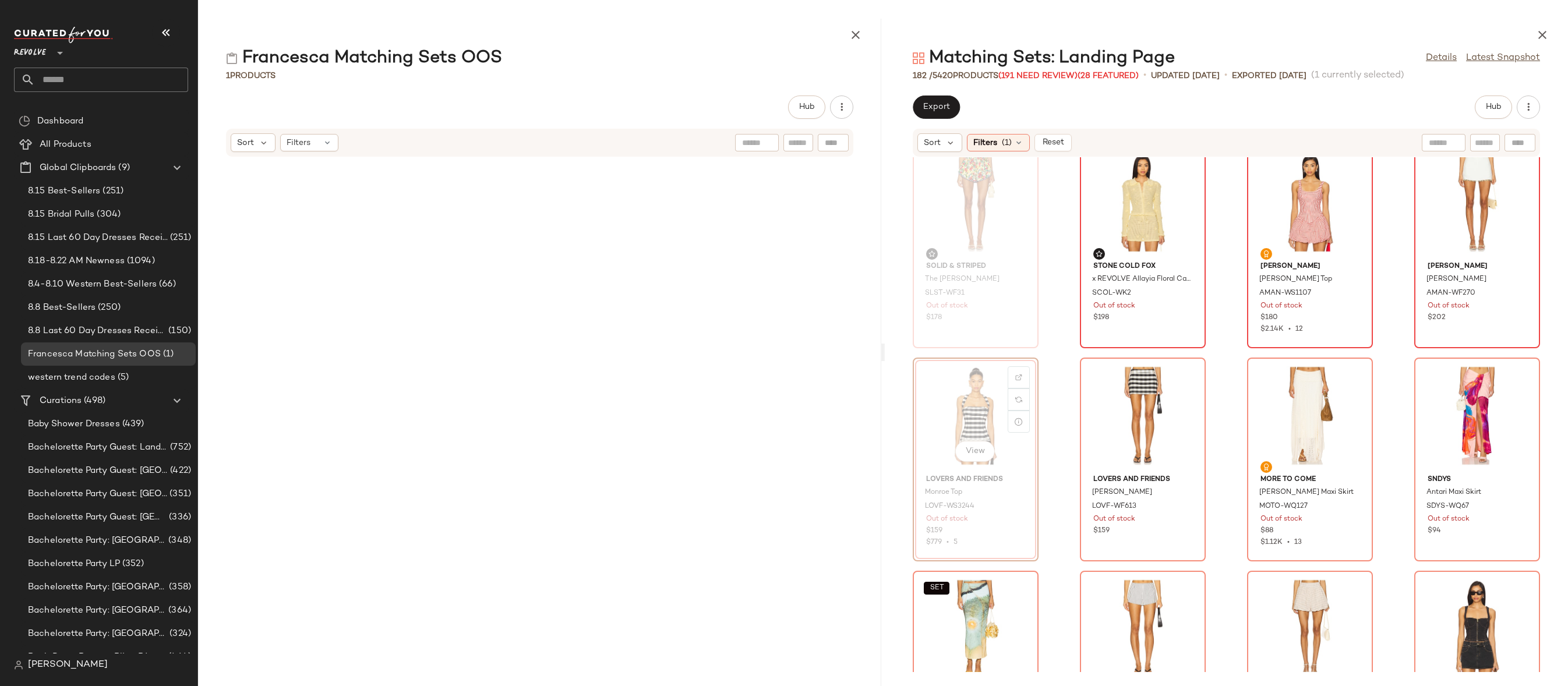
drag, startPoint x: 947, startPoint y: 420, endPoint x: 686, endPoint y: 420, distance: 261.0
click at [1352, 377] on img at bounding box center [1353, 377] width 7 height 7
click at [1509, 388] on div at bounding box center [1520, 399] width 22 height 22
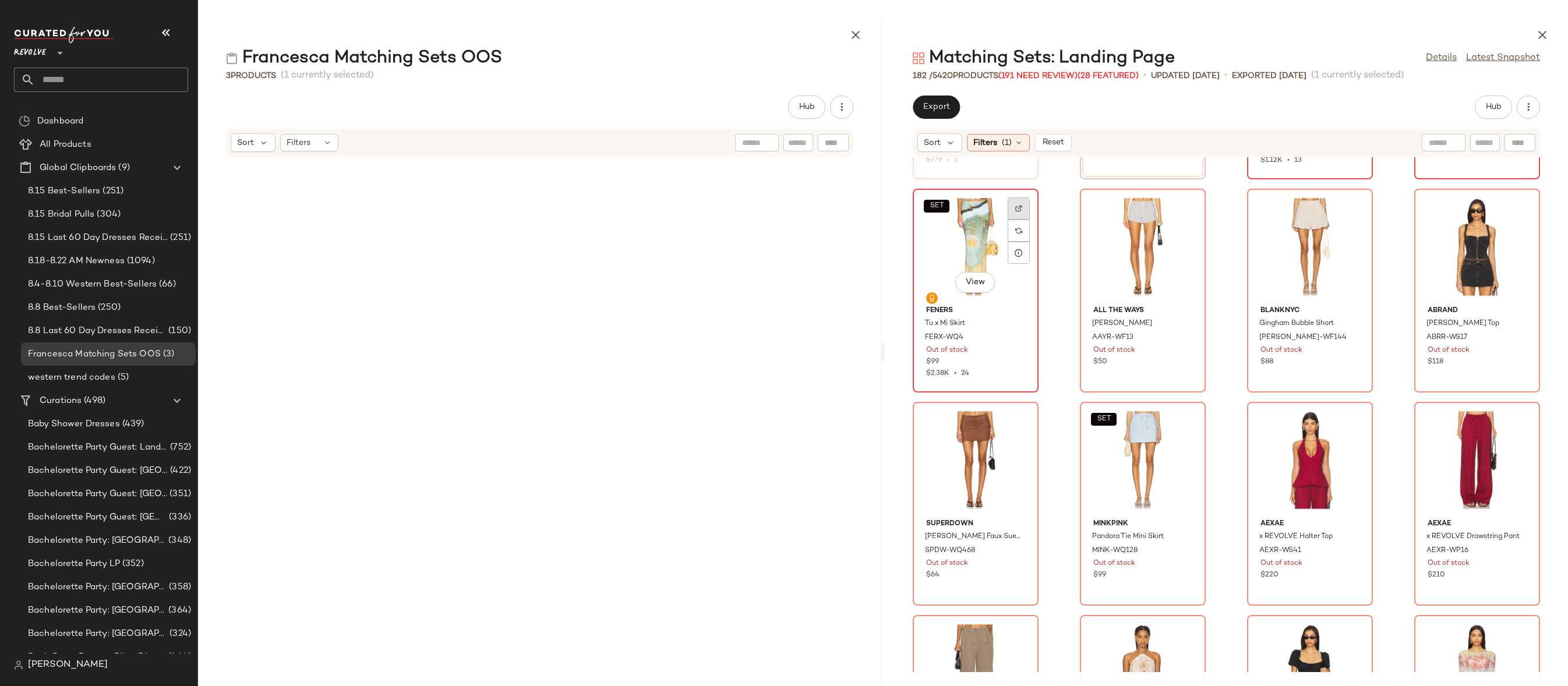
click at [1020, 206] on img at bounding box center [1019, 209] width 7 height 7
click at [1185, 210] on img at bounding box center [1186, 209] width 7 height 7
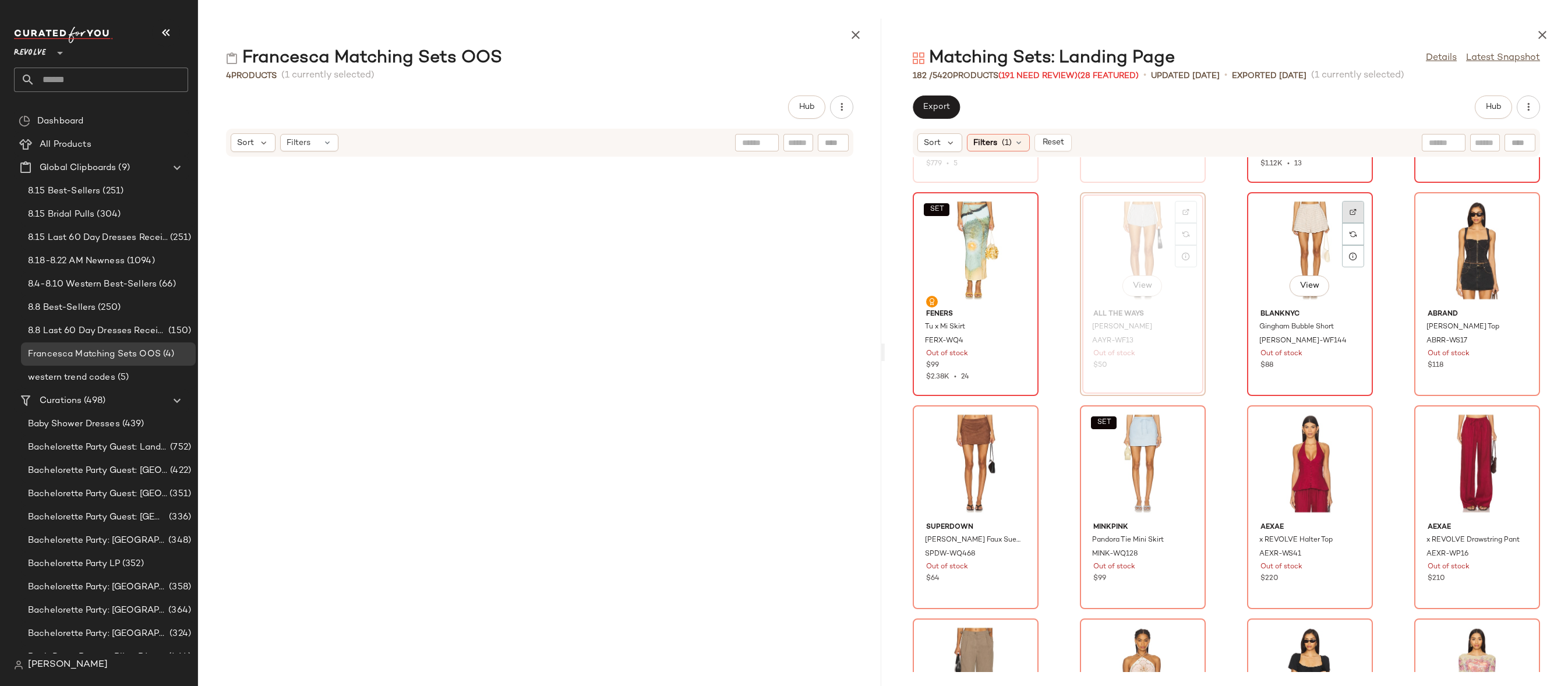
click at [1352, 223] on div at bounding box center [1353, 234] width 22 height 22
click at [1517, 211] on img at bounding box center [1520, 212] width 7 height 7
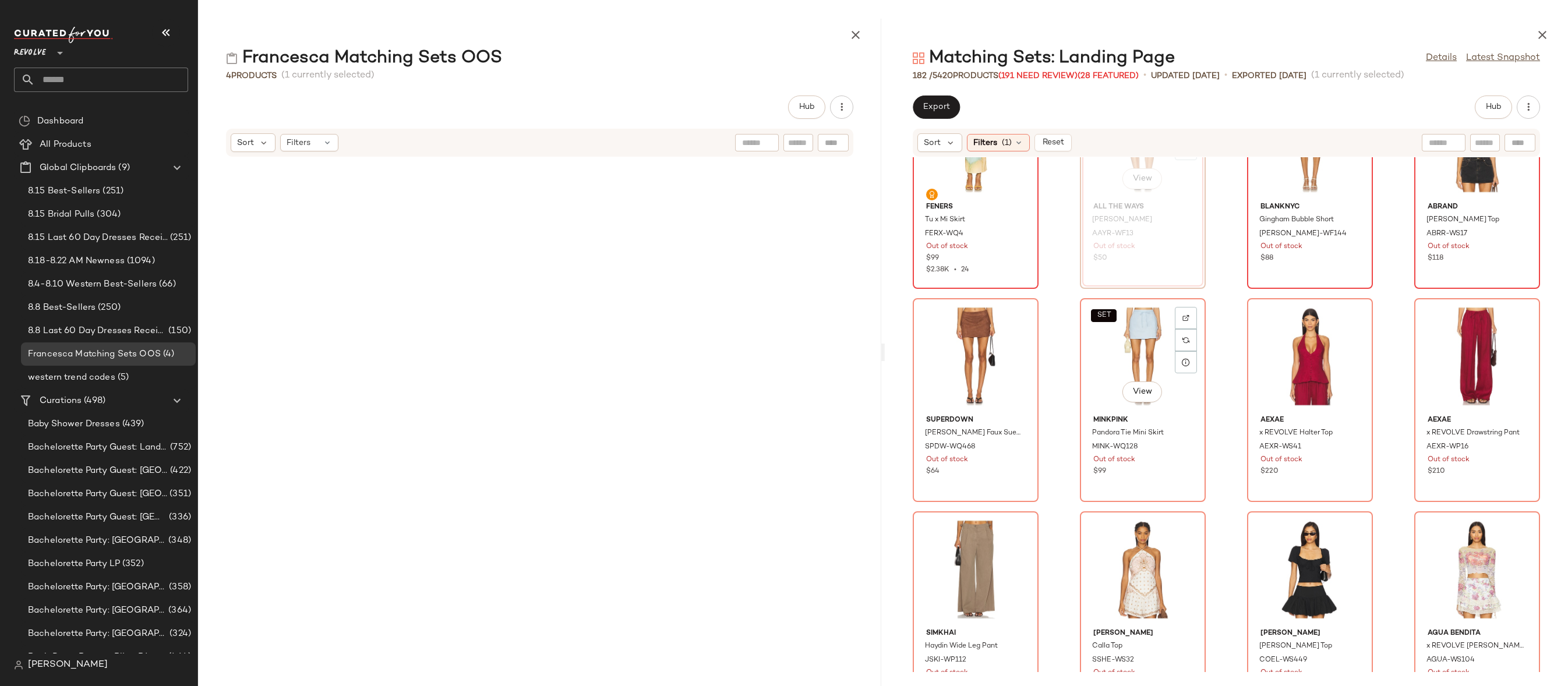
scroll to position [731, 0]
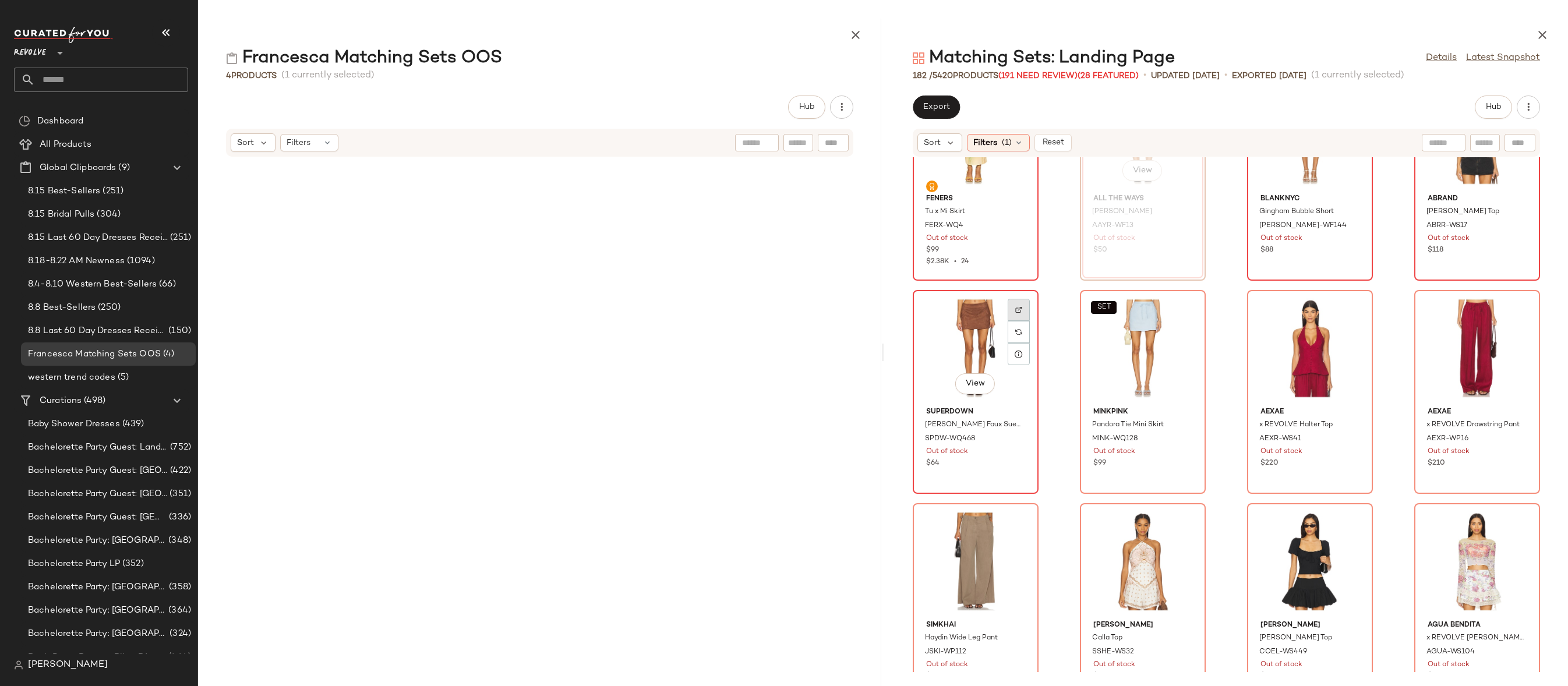
click at [1012, 321] on div at bounding box center [1019, 332] width 22 height 22
click at [1182, 295] on div "SET View" at bounding box center [1143, 347] width 118 height 108
click at [1182, 307] on img at bounding box center [1186, 310] width 7 height 7
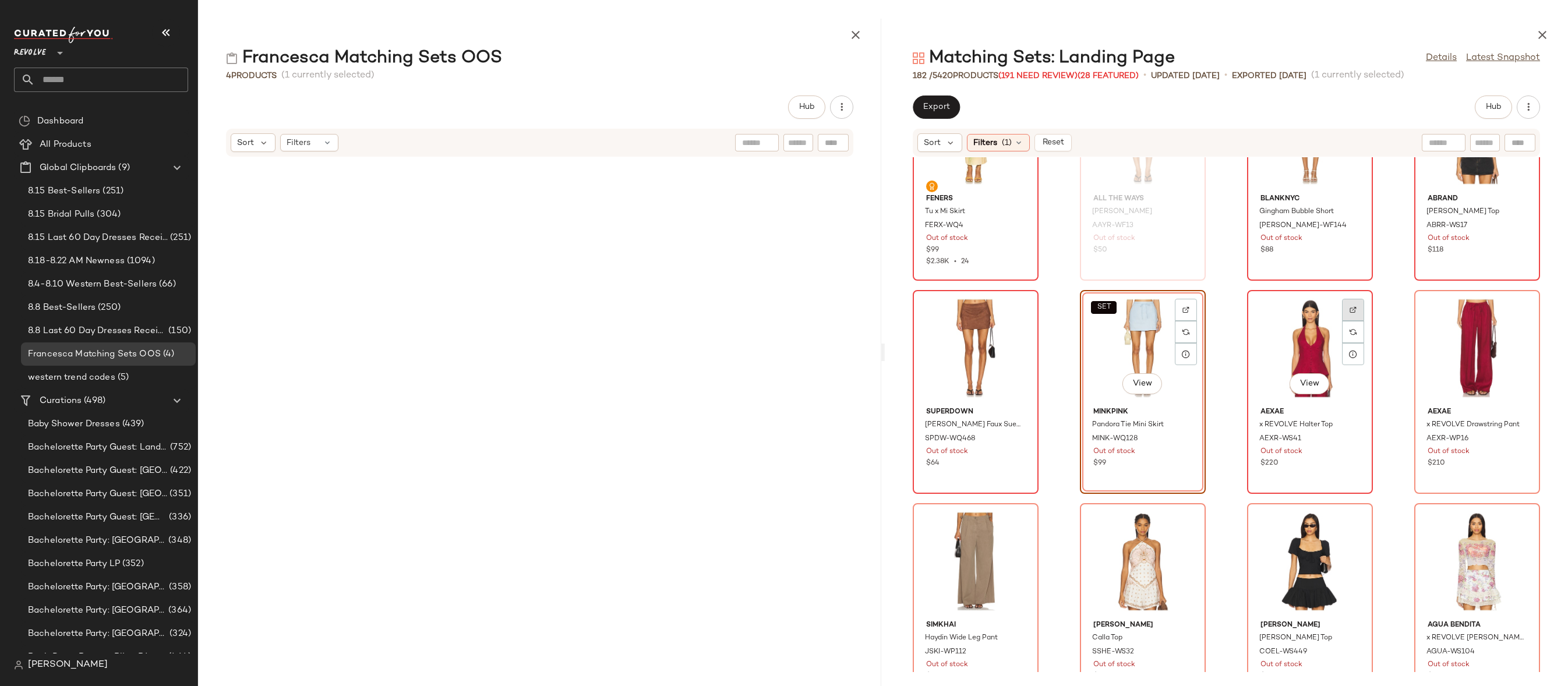
click at [1342, 321] on div at bounding box center [1353, 332] width 22 height 22
click at [1517, 307] on img at bounding box center [1520, 310] width 7 height 7
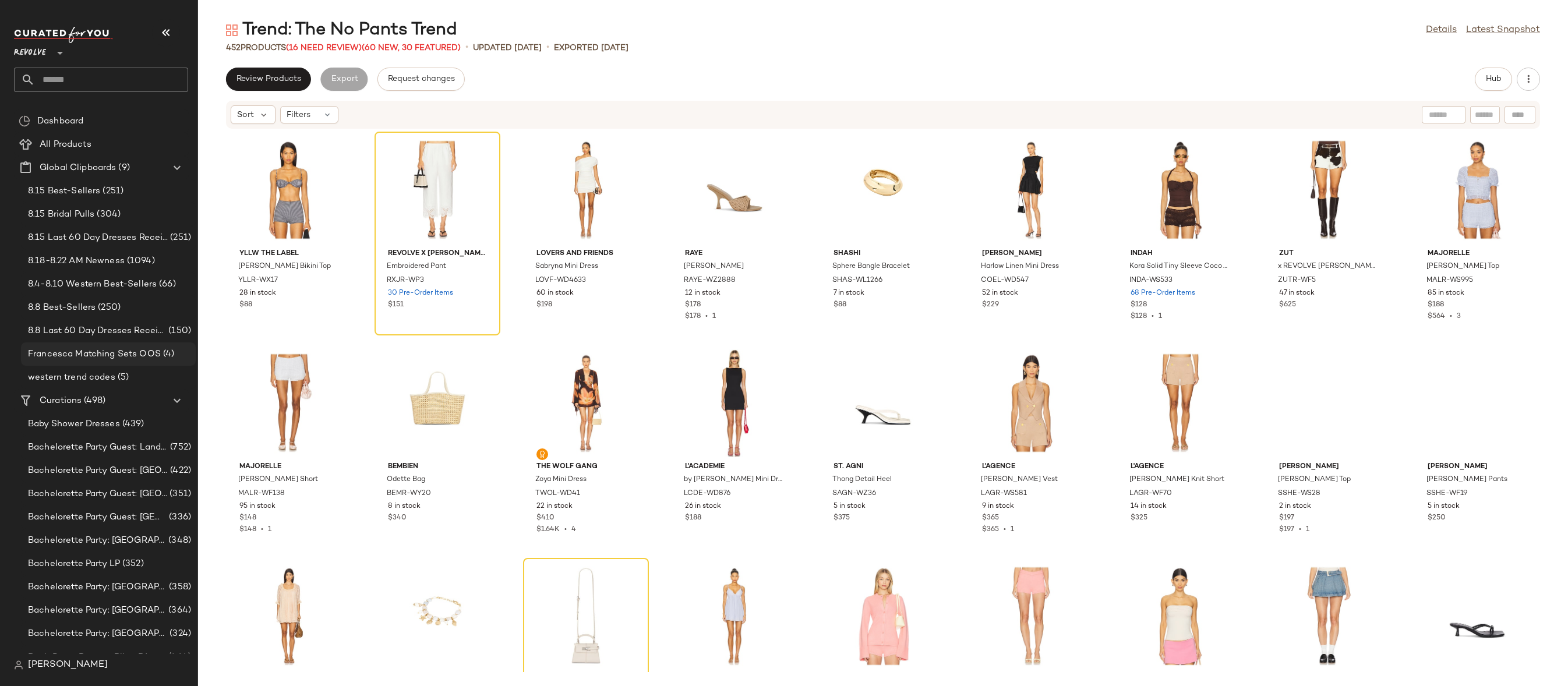
click at [111, 349] on span "Francesca Matching Sets OOS" at bounding box center [95, 354] width 133 height 14
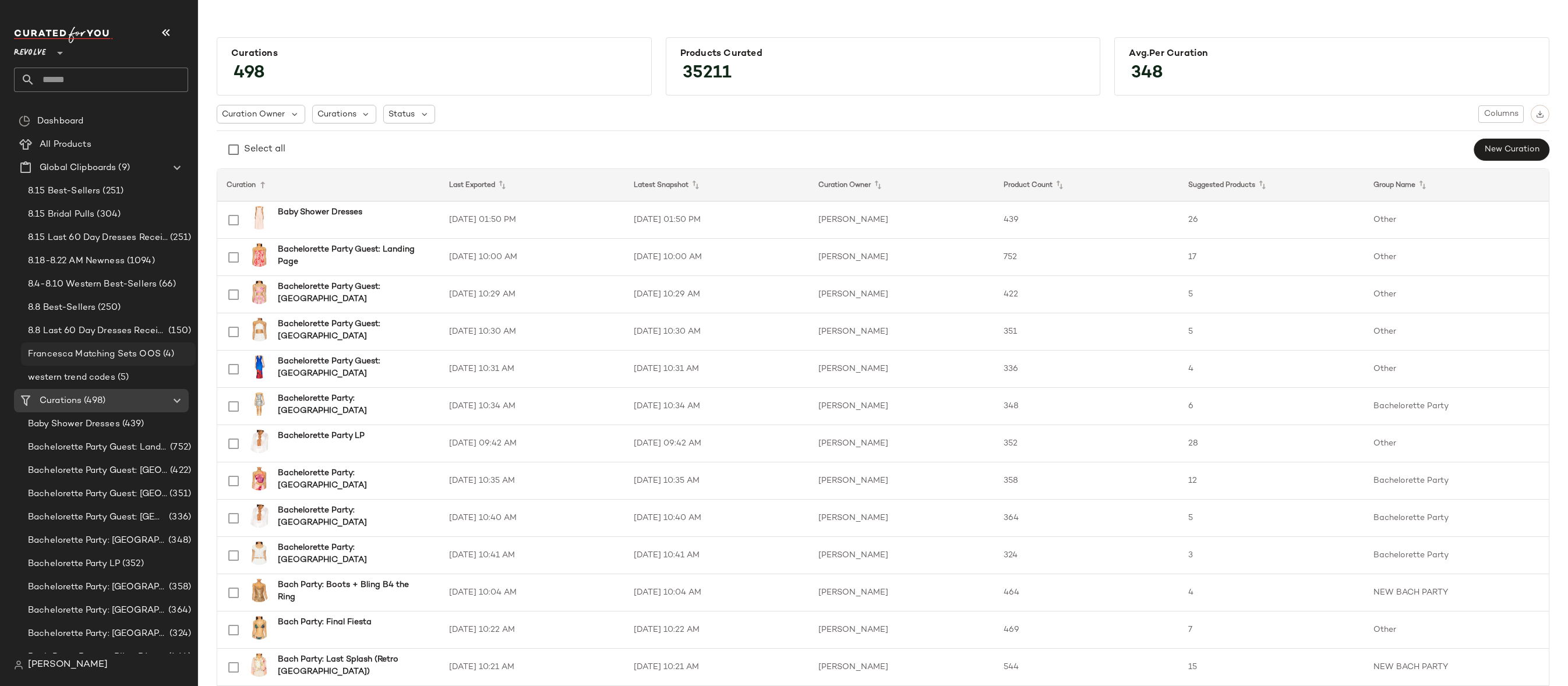
click at [139, 361] on div "Francesca Matching Sets OOS (4)" at bounding box center [108, 353] width 175 height 23
